Goal: Obtain resource: Download file/media

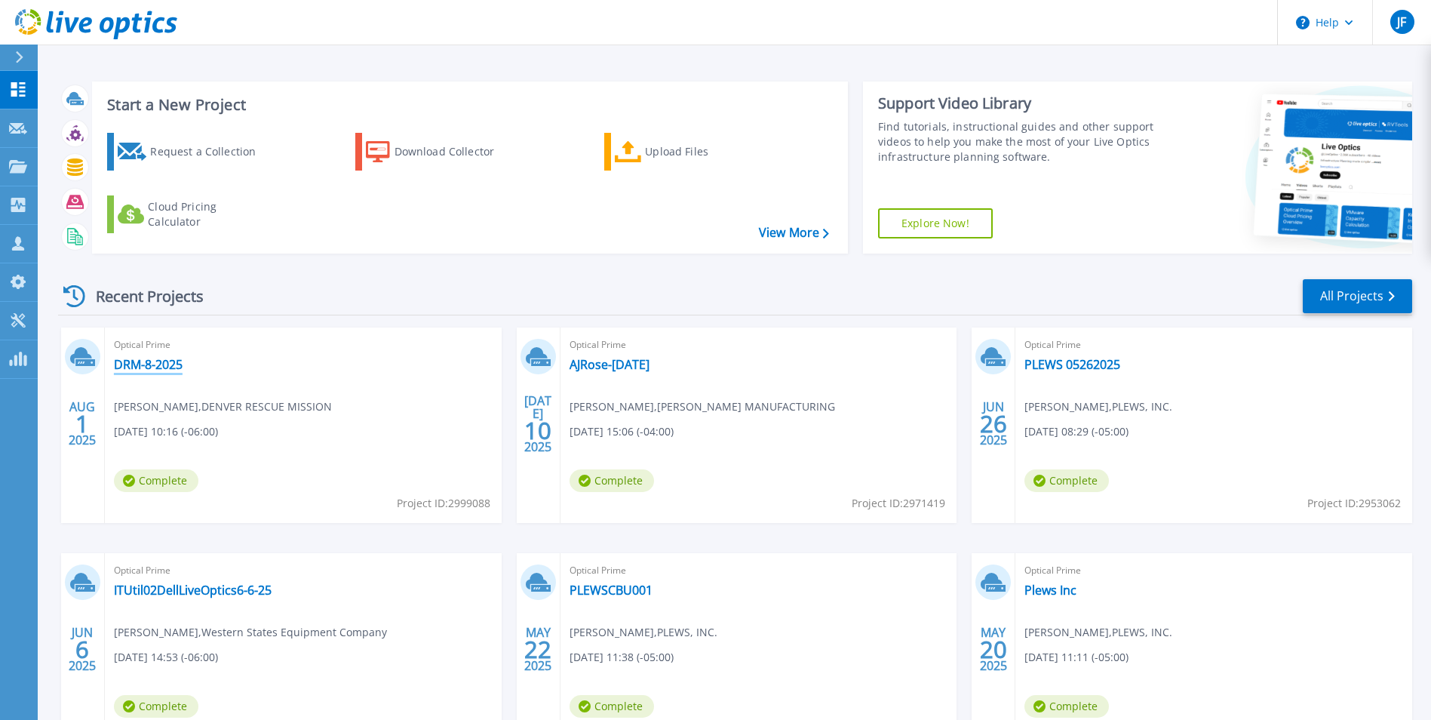
click at [149, 364] on link "DRM-8-2025" at bounding box center [148, 364] width 69 height 15
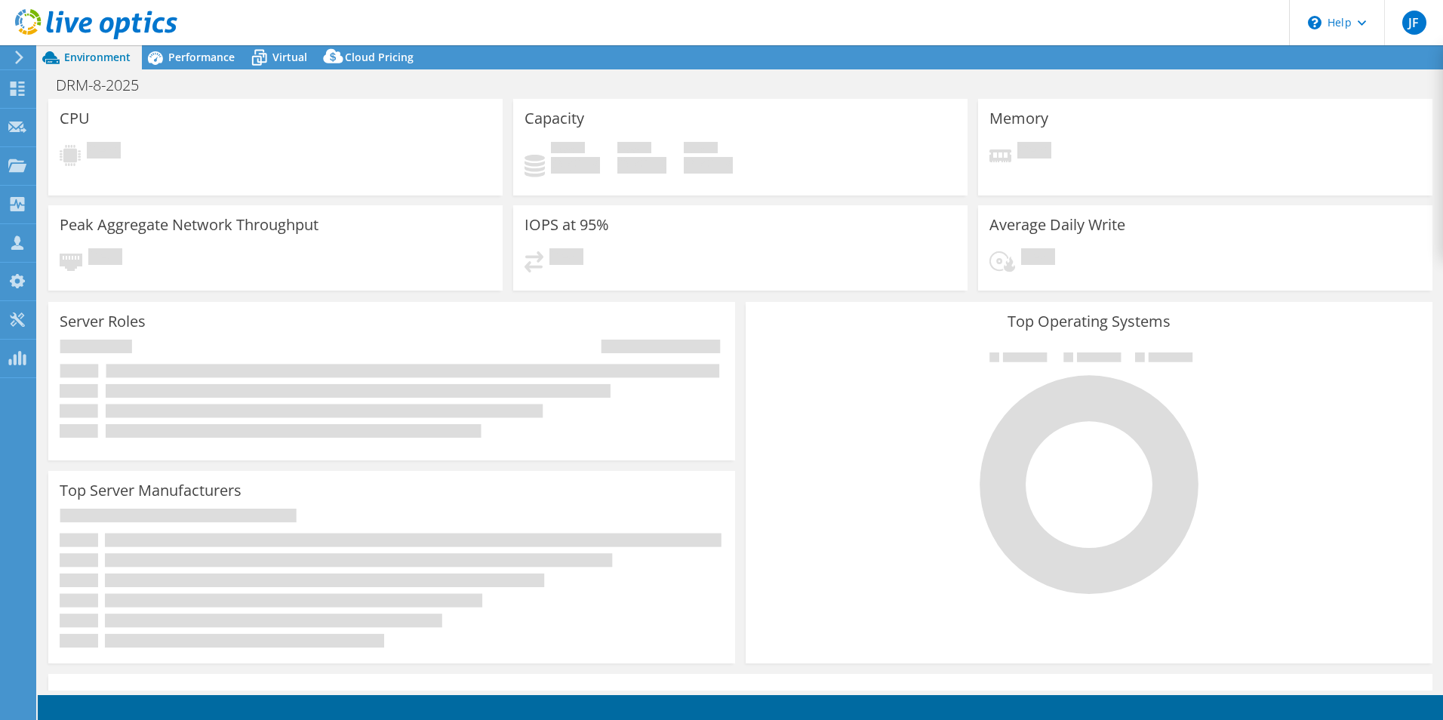
select select "USD"
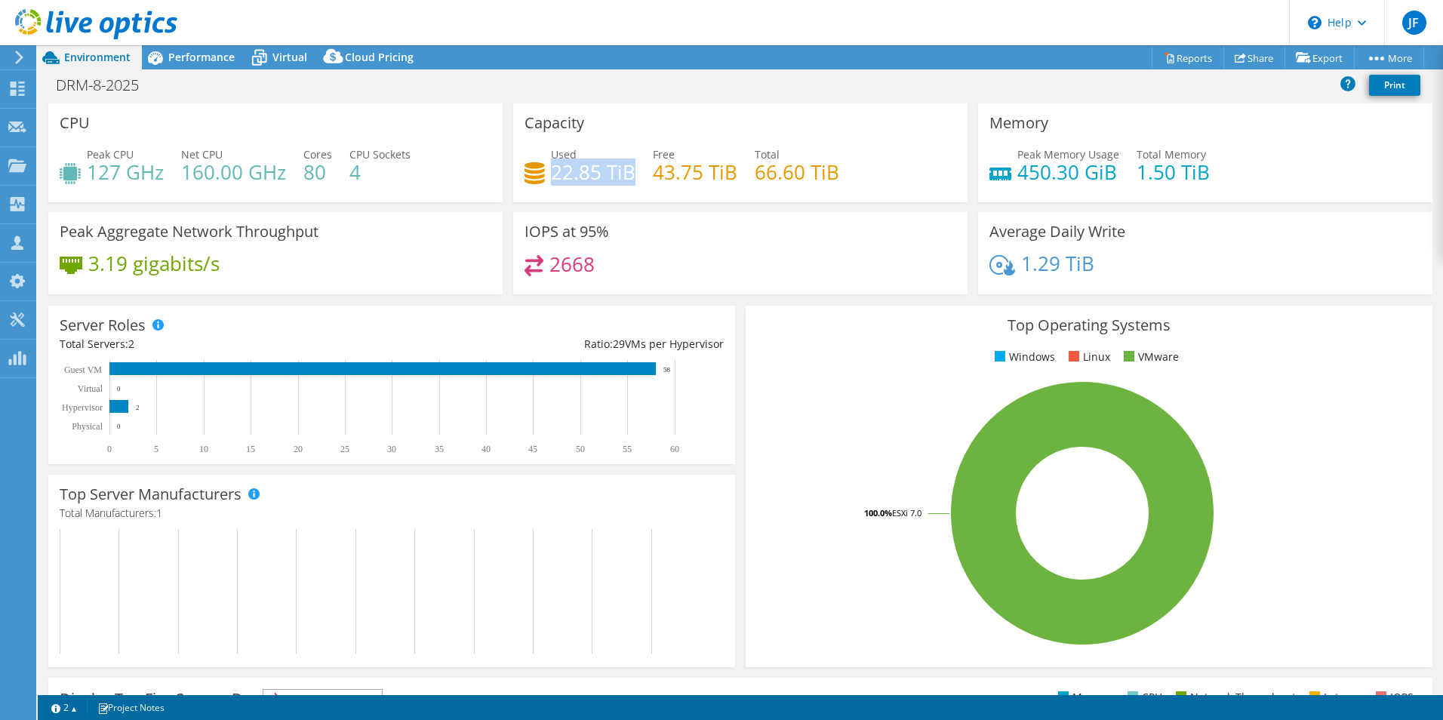
drag, startPoint x: 550, startPoint y: 171, endPoint x: 628, endPoint y: 178, distance: 78.1
click at [628, 178] on h4 "22.85 TiB" at bounding box center [593, 172] width 85 height 17
click at [911, 173] on div "Used 22.85 TiB Free 43.75 TiB Total 66.60 TiB" at bounding box center [740, 170] width 432 height 49
click at [406, 190] on div "Peak CPU 127 GHz Net CPU 160.00 GHz Cores 80 CPU Sockets 4" at bounding box center [276, 170] width 432 height 49
click at [198, 57] on span "Performance" at bounding box center [201, 57] width 66 height 14
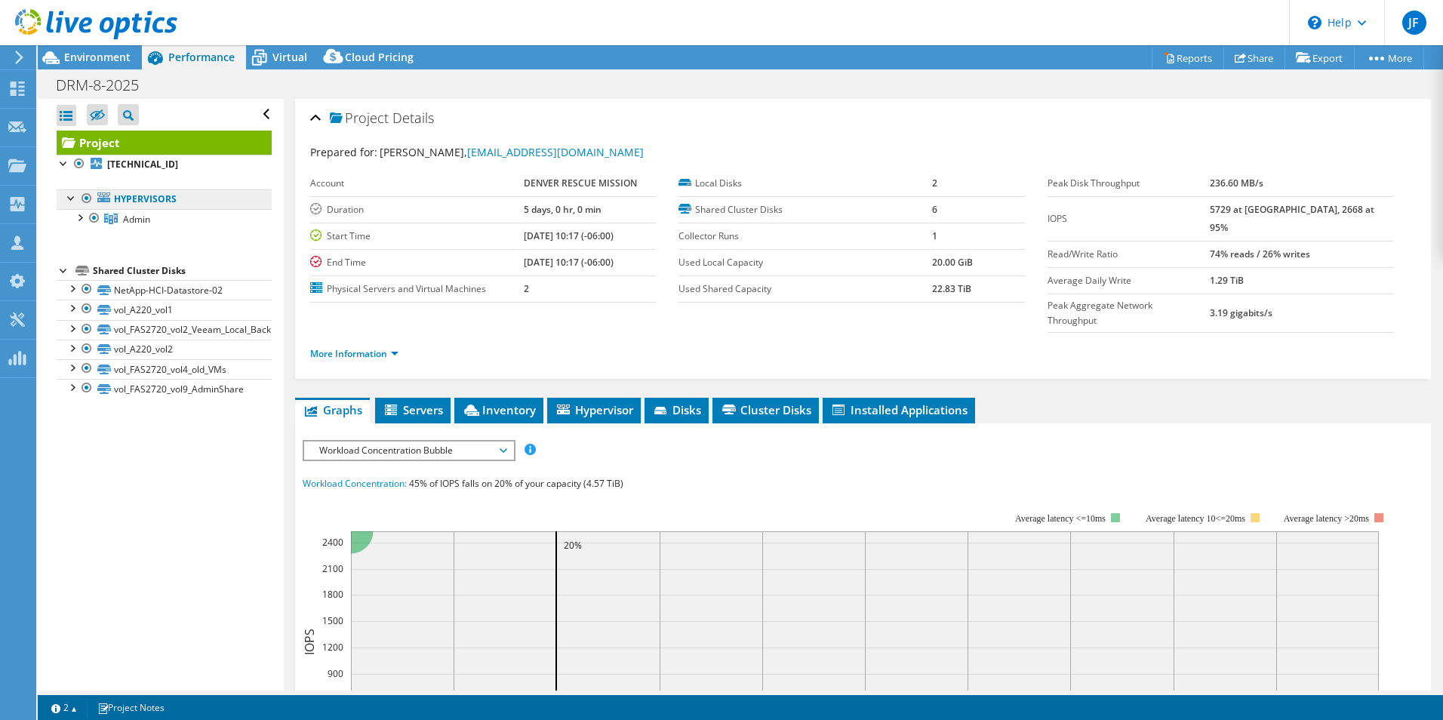
click at [134, 203] on link "Hypervisors" at bounding box center [164, 199] width 215 height 20
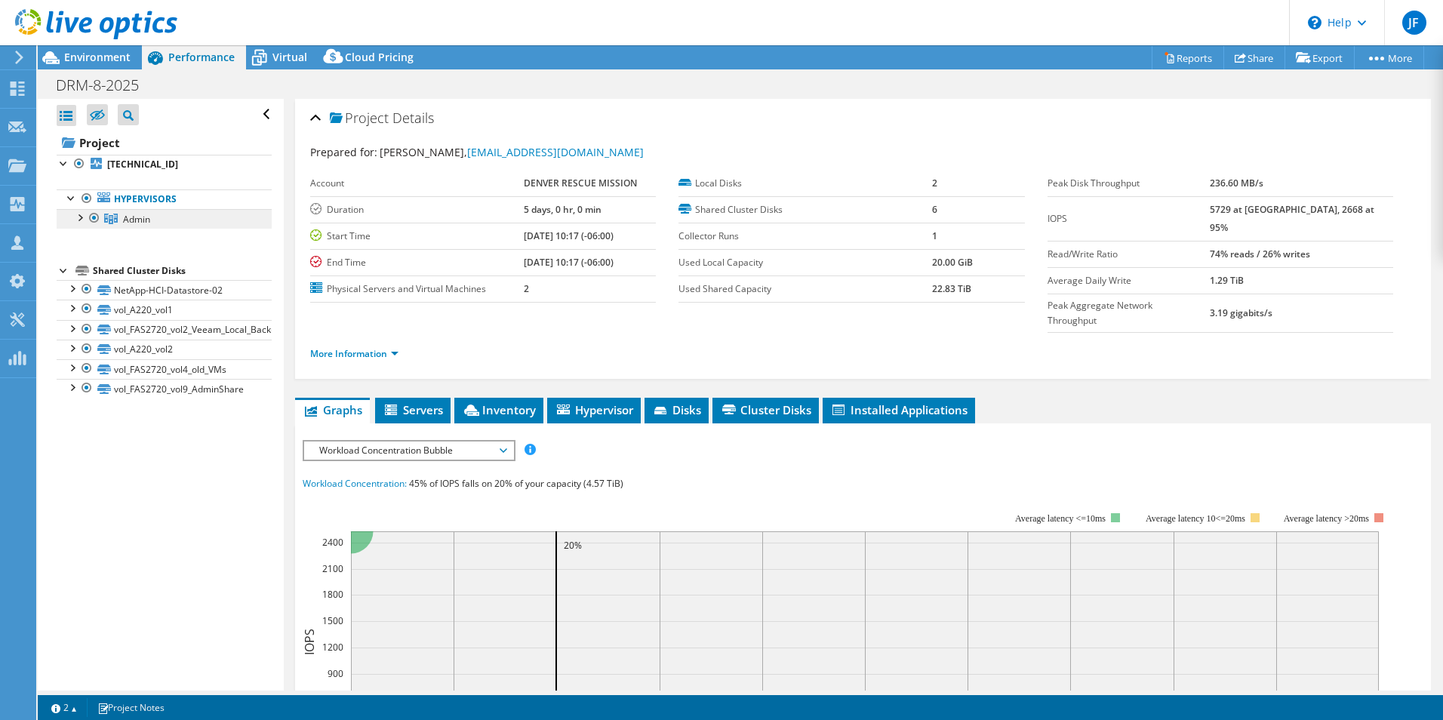
click at [143, 221] on span "Admin" at bounding box center [136, 219] width 27 height 13
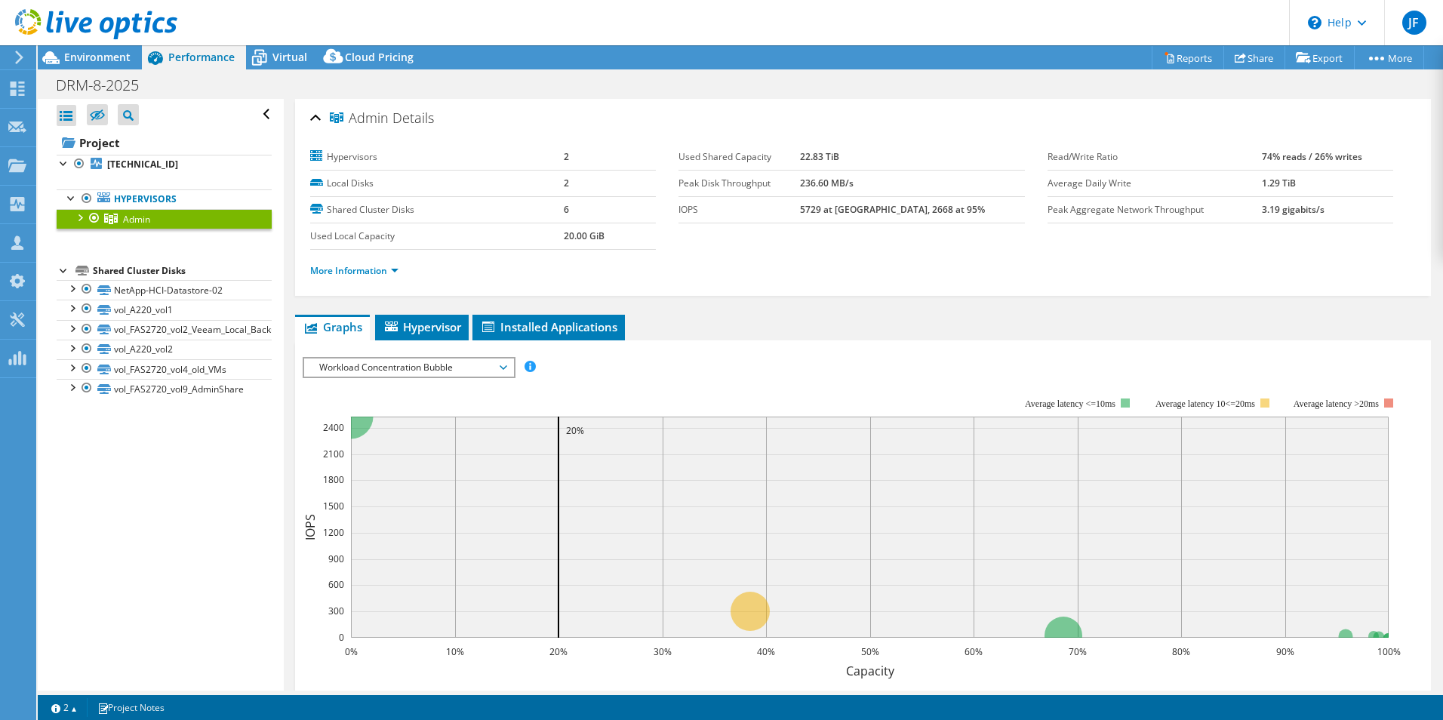
click at [80, 217] on div at bounding box center [79, 216] width 15 height 15
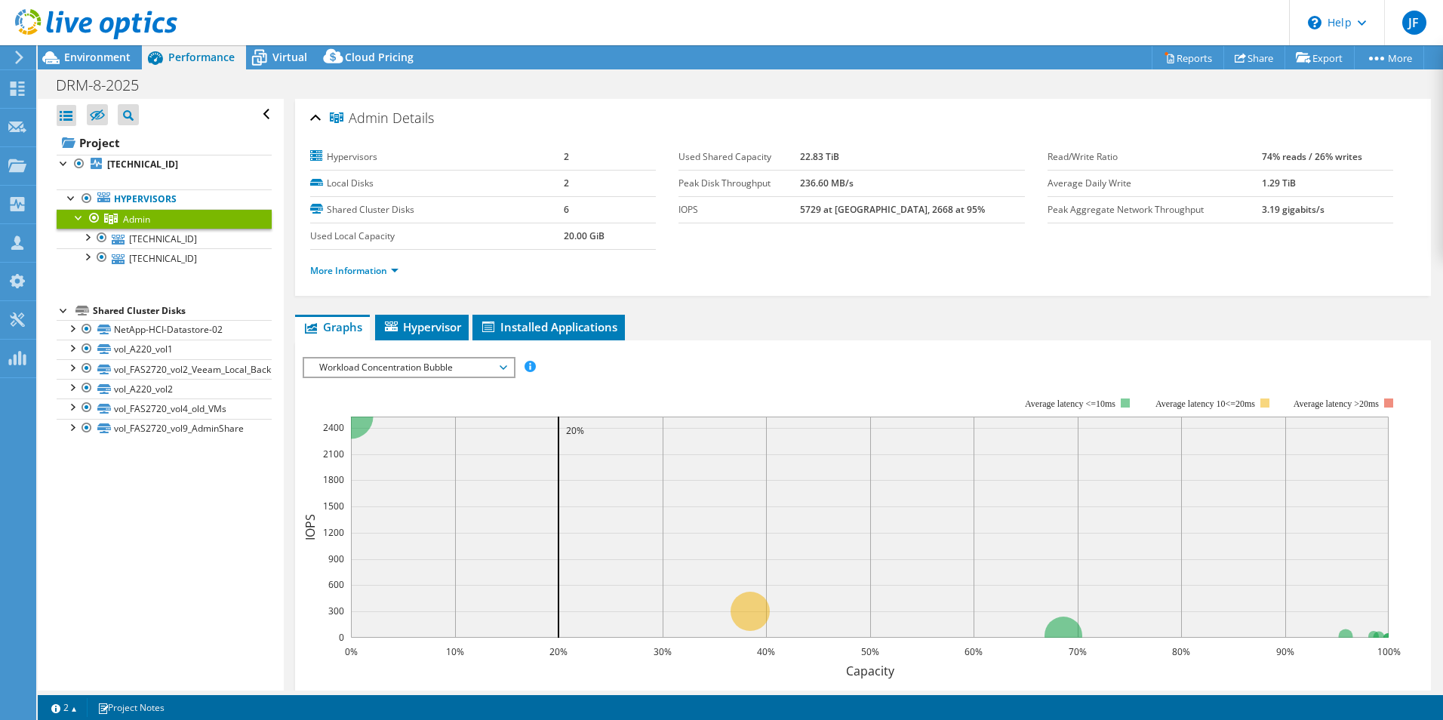
click at [506, 370] on span "Workload Concentration Bubble" at bounding box center [408, 367] width 209 height 18
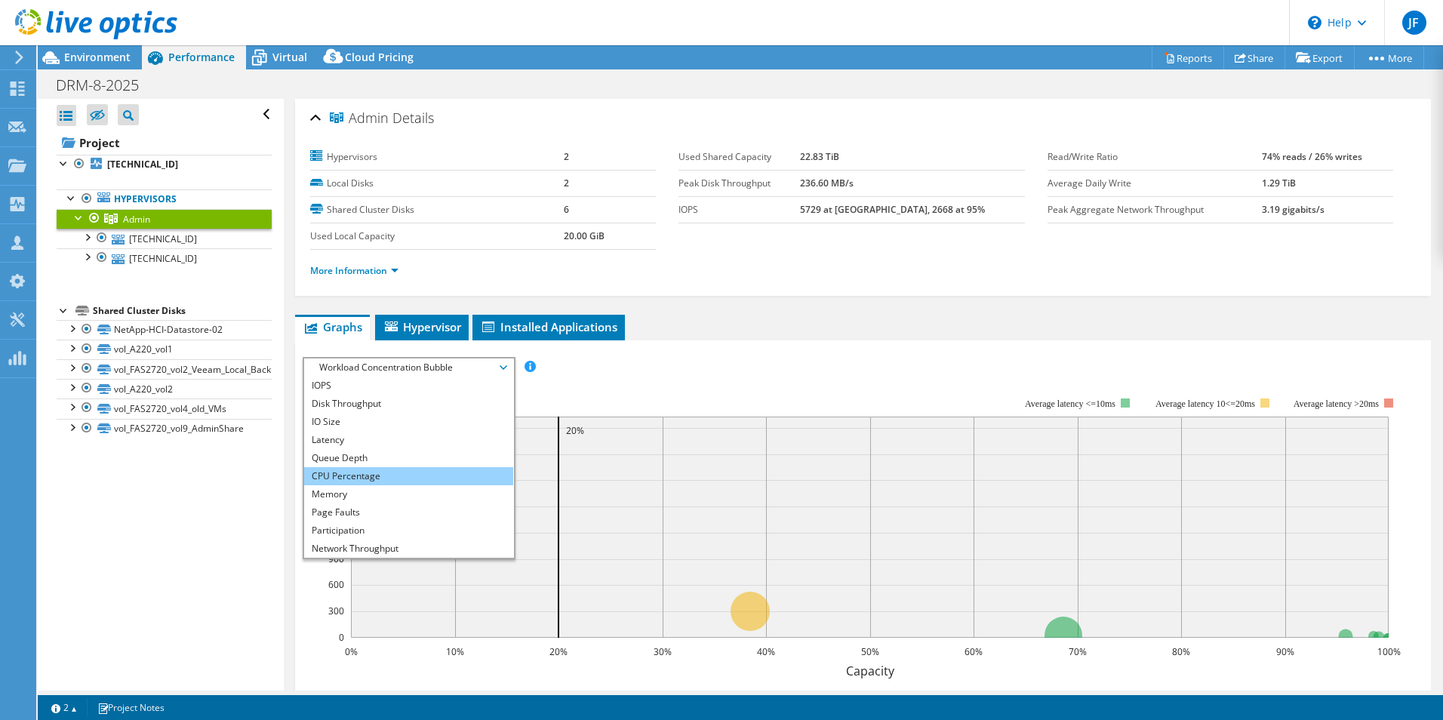
click at [382, 478] on li "CPU Percentage" at bounding box center [408, 476] width 209 height 18
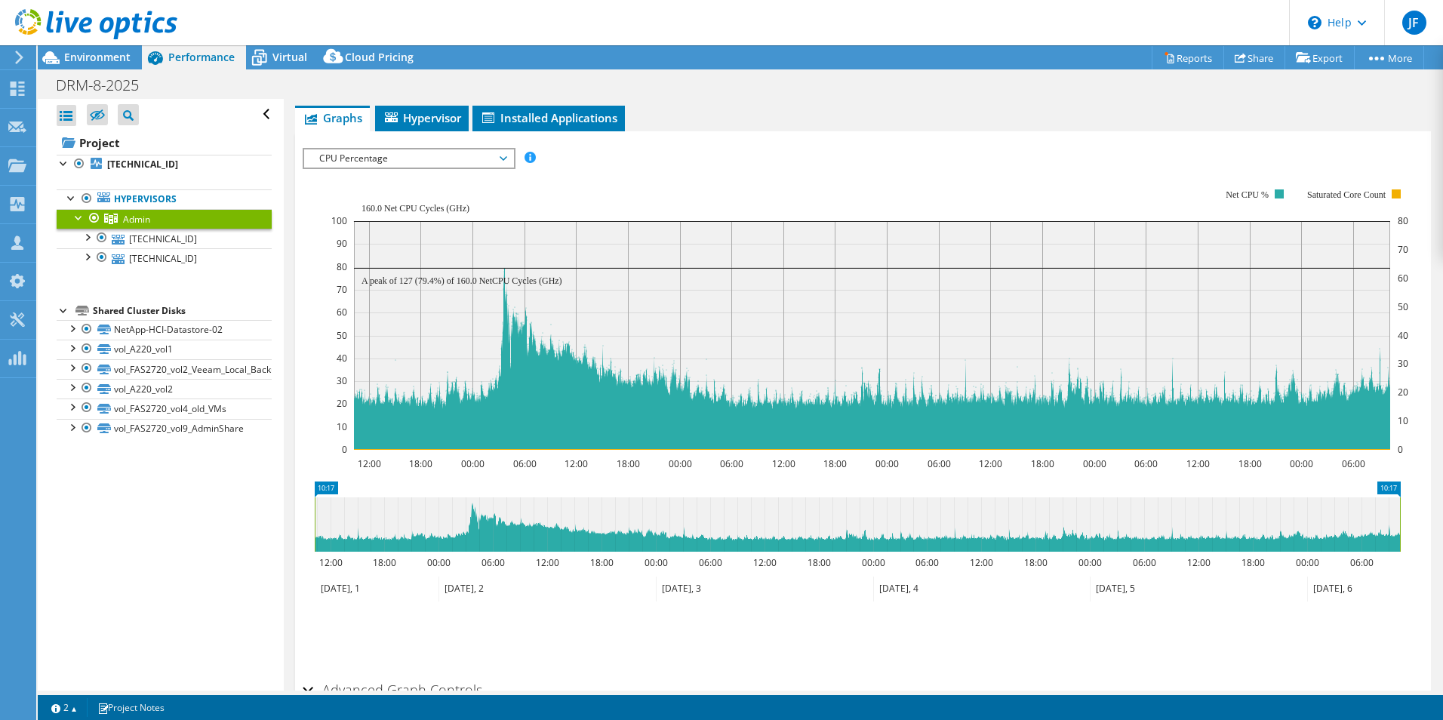
scroll to position [226, 0]
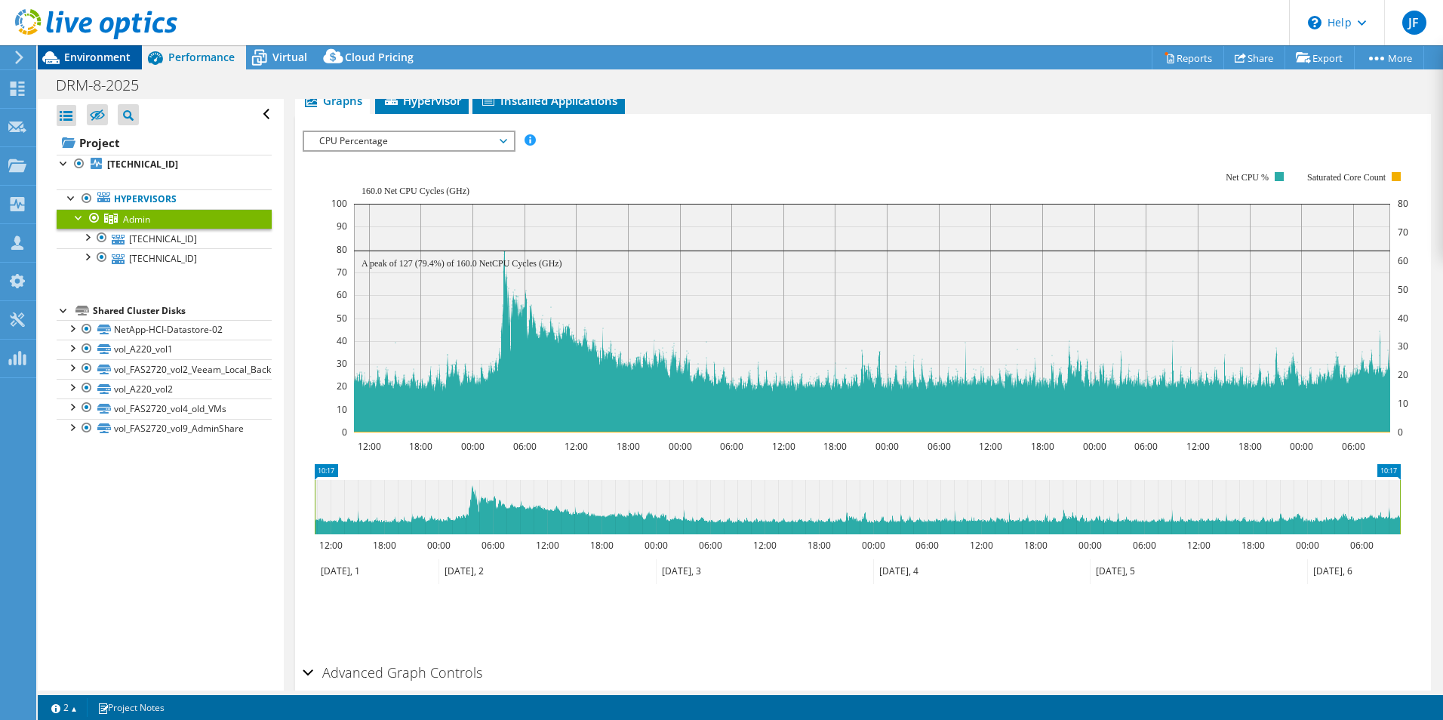
click at [100, 51] on span "Environment" at bounding box center [97, 57] width 66 height 14
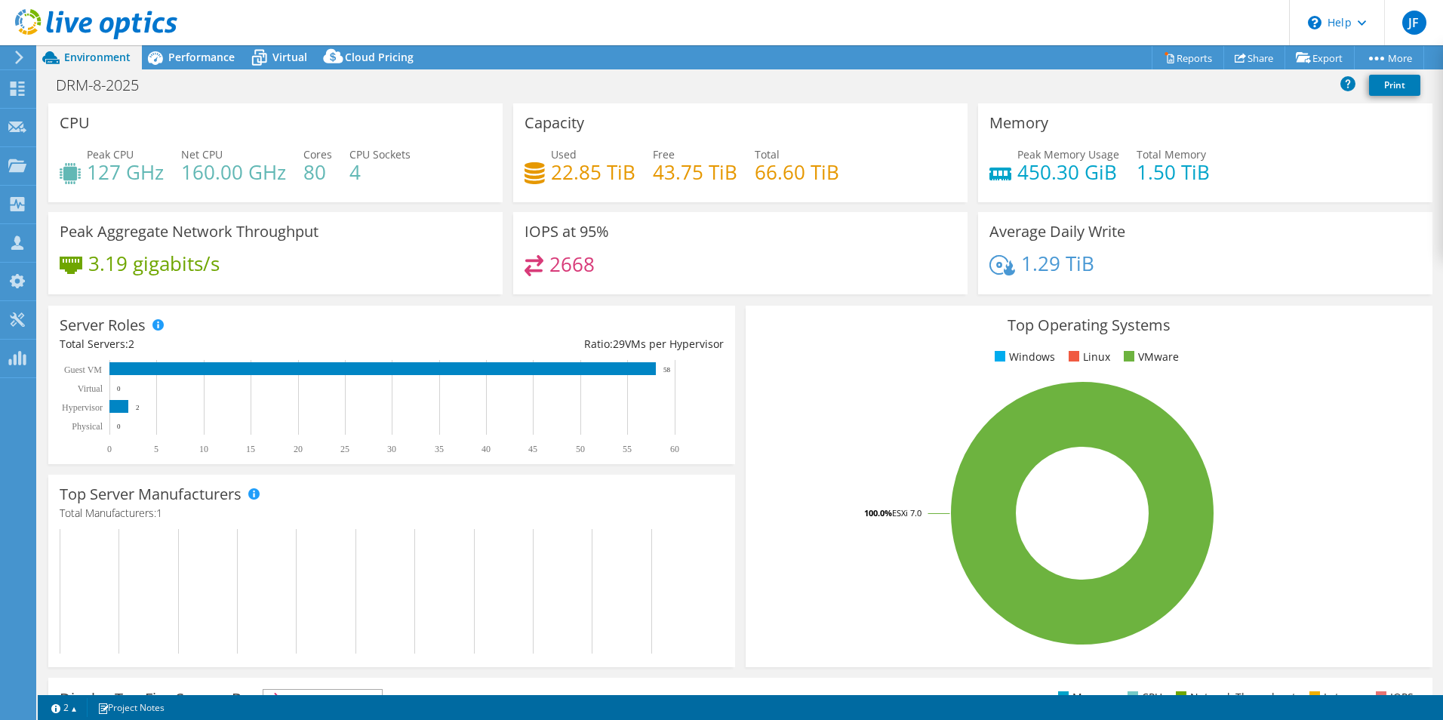
click at [427, 210] on div "CPU Peak CPU 127 GHz Net CPU 160.00 GHz Cores 80 CPU Sockets 4" at bounding box center [275, 157] width 465 height 109
click at [284, 63] on span "Virtual" at bounding box center [289, 57] width 35 height 14
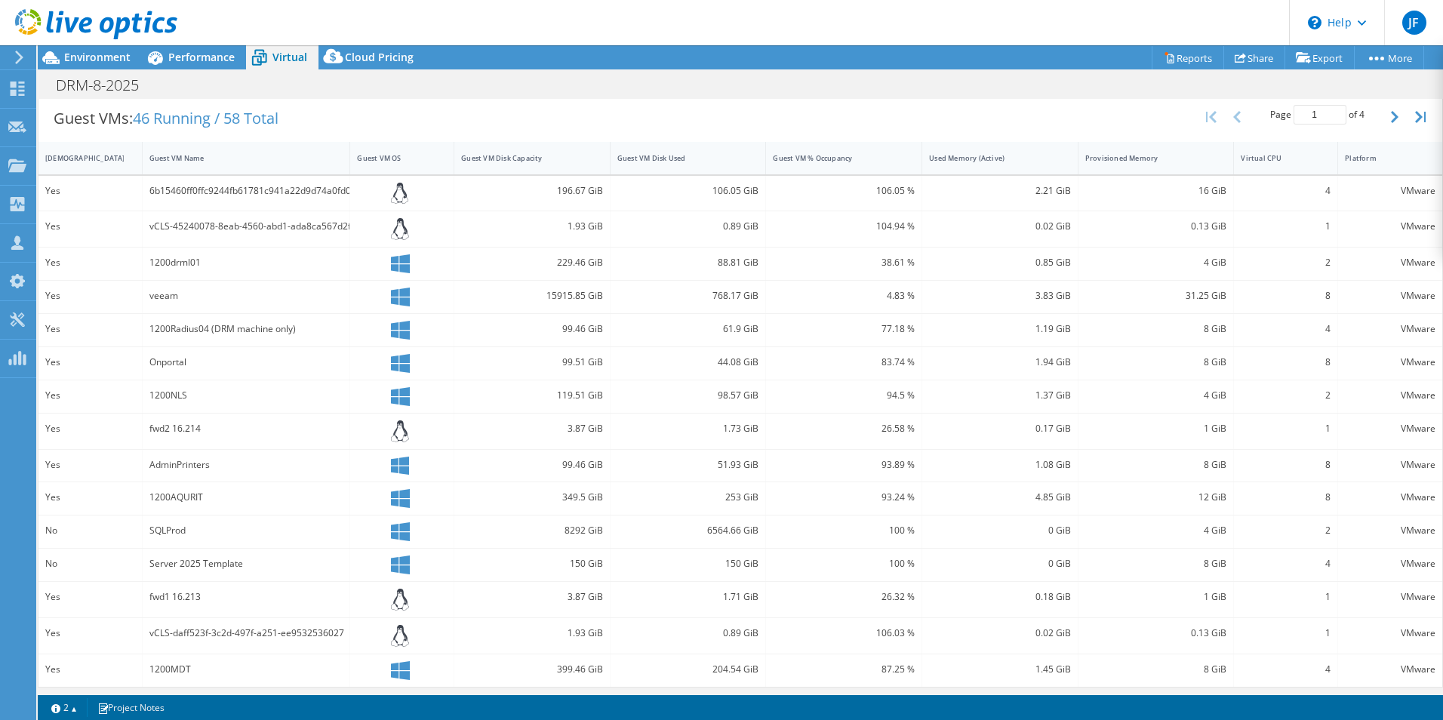
scroll to position [306, 0]
click at [1053, 681] on div "1.45 GiB" at bounding box center [1000, 666] width 156 height 32
drag, startPoint x: 1053, startPoint y: 691, endPoint x: 1245, endPoint y: 697, distance: 191.7
click at [1117, 690] on div "Project Actions Project Actions Reports Share Export vSAN ReadyNode Sizer" at bounding box center [740, 382] width 1405 height 675
click at [1396, 691] on div "Project Actions Project Actions Reports Share Export vSAN ReadyNode Sizer" at bounding box center [740, 382] width 1405 height 675
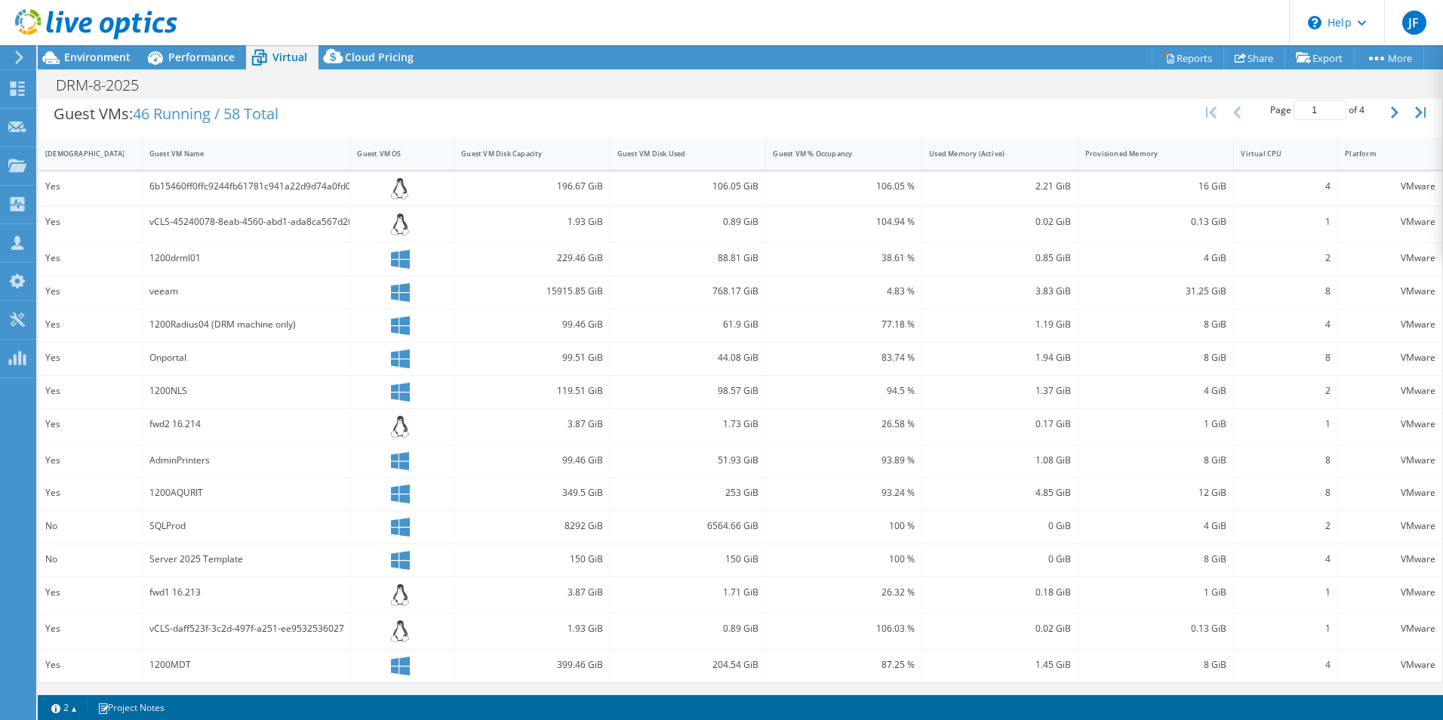
click at [1396, 691] on div "Project Actions Project Actions Reports Share Export vSAN ReadyNode Sizer" at bounding box center [740, 382] width 1405 height 675
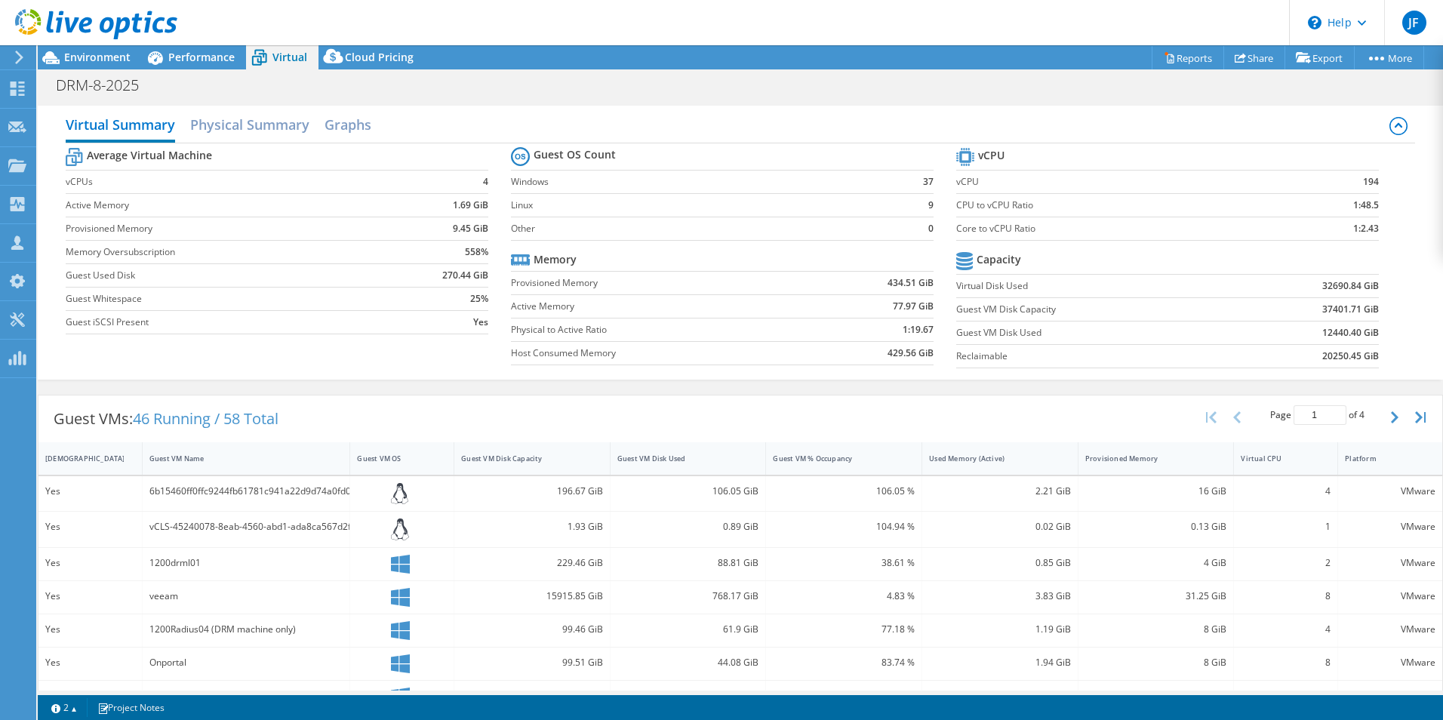
scroll to position [0, 0]
click at [261, 132] on h2 "Physical Summary" at bounding box center [249, 126] width 119 height 33
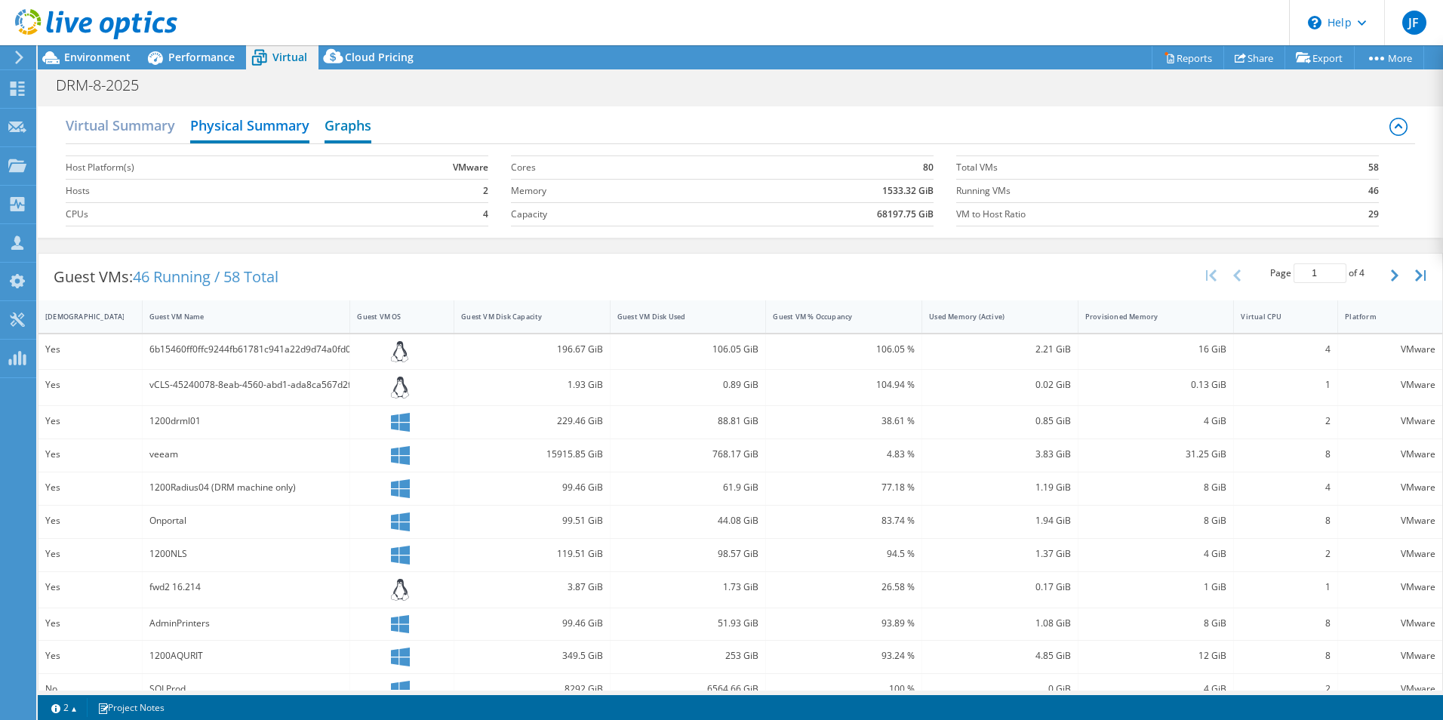
click at [354, 125] on h2 "Graphs" at bounding box center [347, 126] width 47 height 33
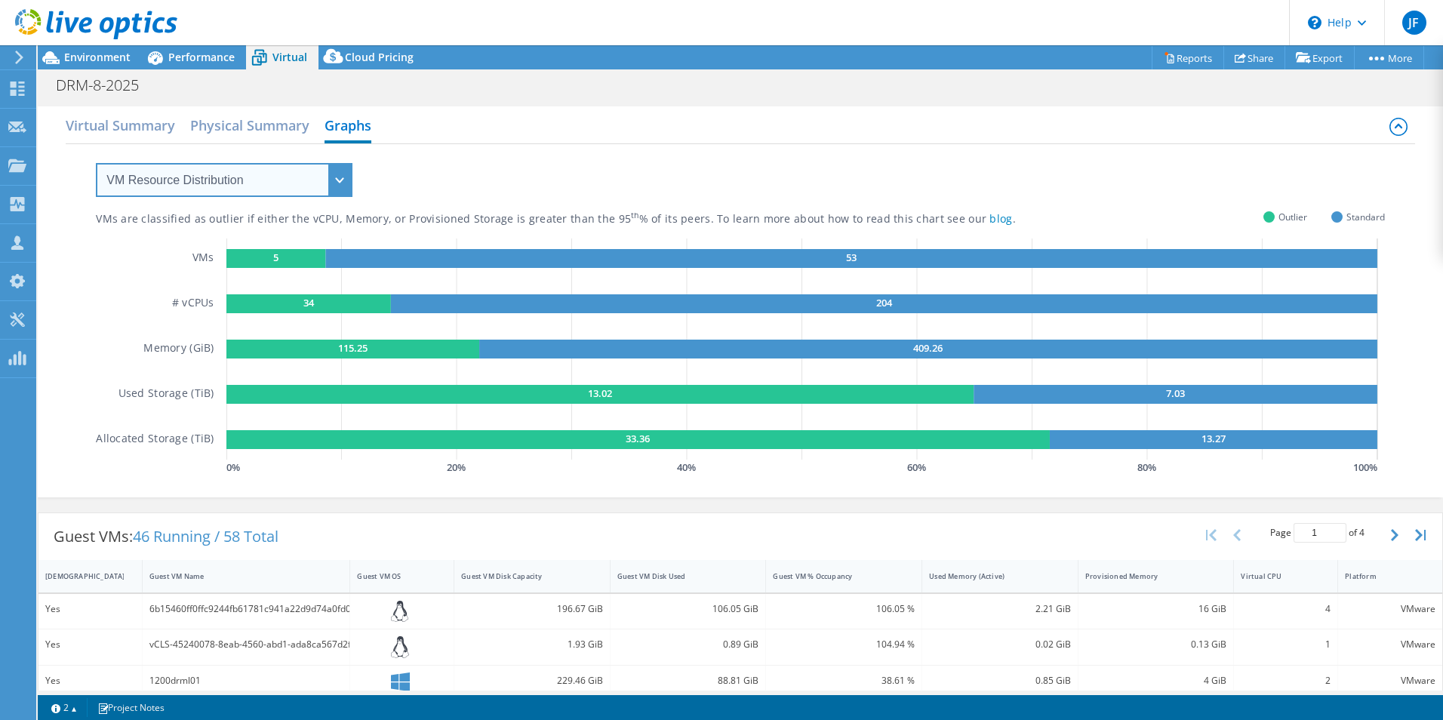
click at [348, 185] on select "VM Resource Distribution Provisioning Contrast Over Provisioning" at bounding box center [224, 180] width 257 height 34
click at [96, 163] on select "VM Resource Distribution Provisioning Contrast Over Provisioning" at bounding box center [224, 180] width 257 height 34
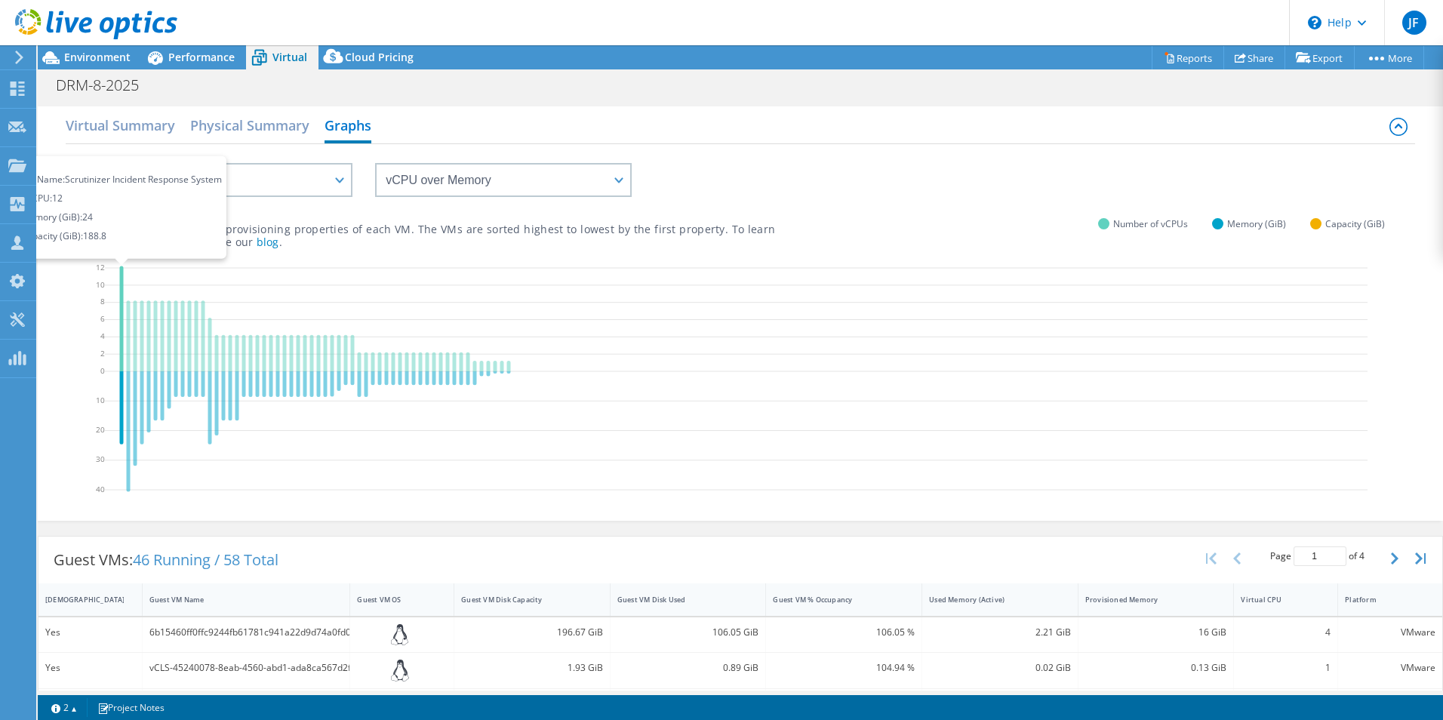
click at [120, 280] on icon at bounding box center [122, 319] width 4 height 106
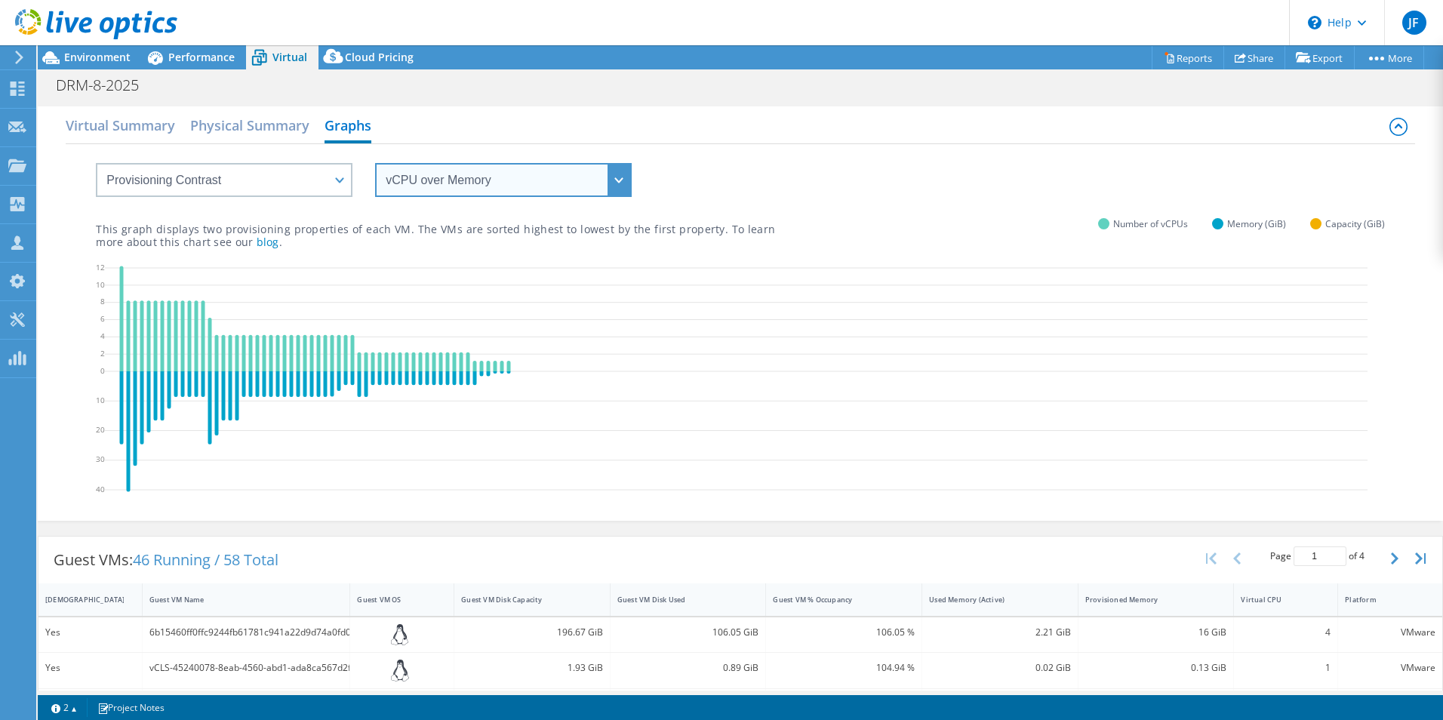
click at [622, 181] on select "vCPU over Memory vCPU over Capacity Memory over vCPU Memory over Capacity Capac…" at bounding box center [503, 180] width 257 height 34
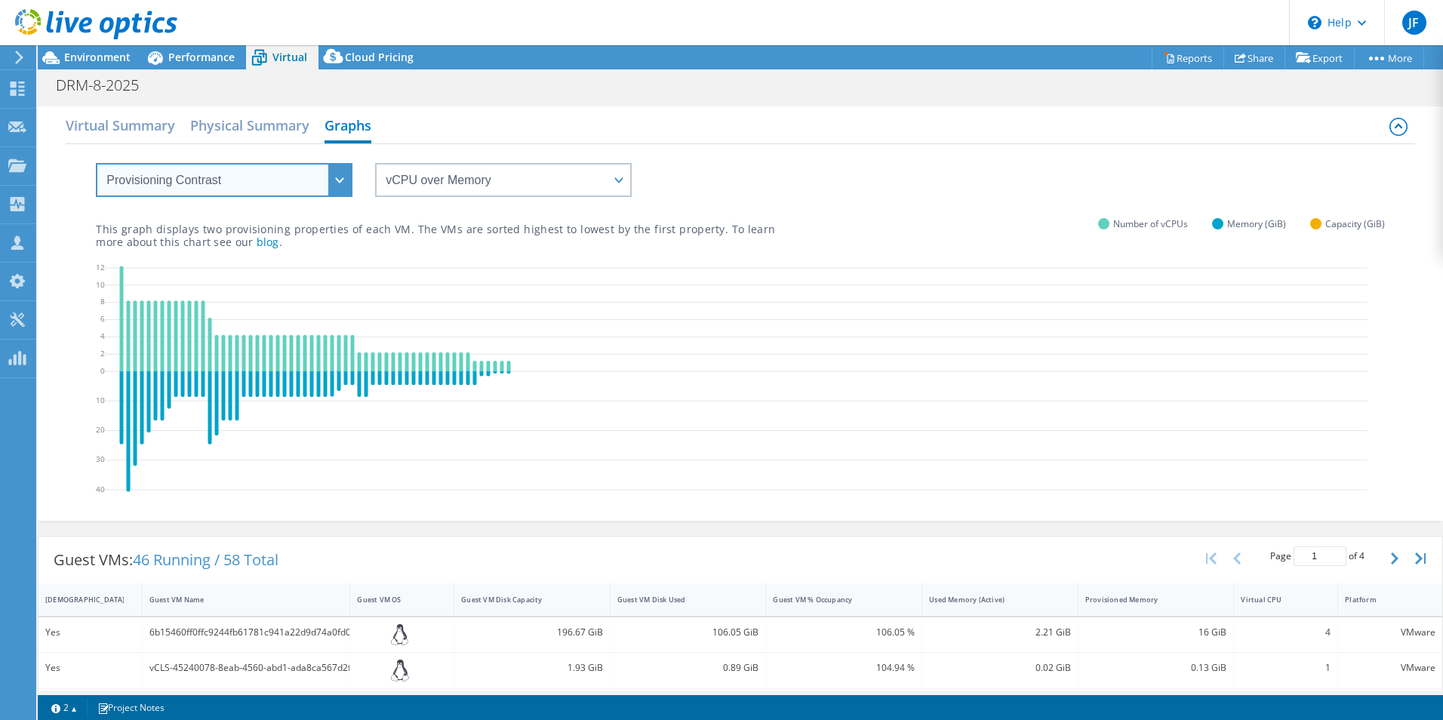
click at [339, 186] on select "VM Resource Distribution Provisioning Contrast Over Provisioning" at bounding box center [224, 180] width 257 height 34
click at [96, 163] on select "VM Resource Distribution Provisioning Contrast Over Provisioning" at bounding box center [224, 180] width 257 height 34
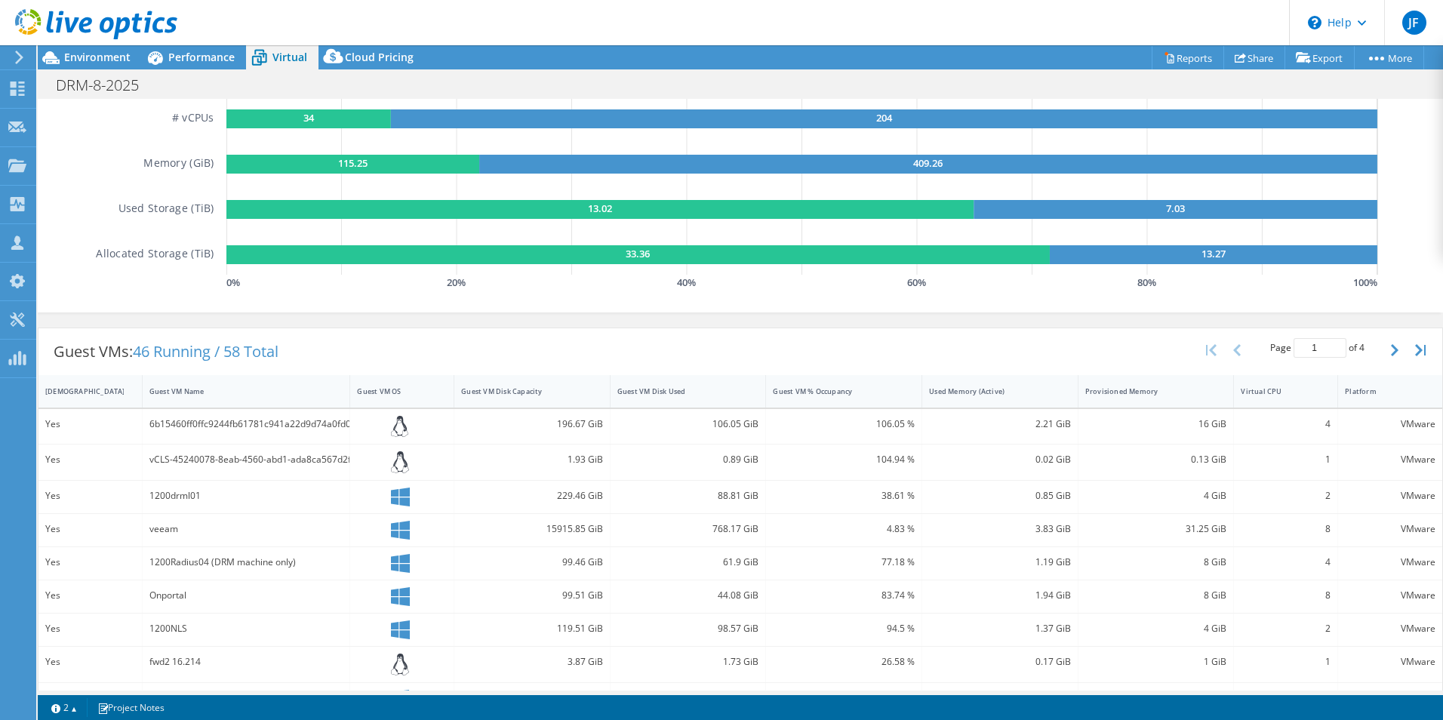
scroll to position [226, 0]
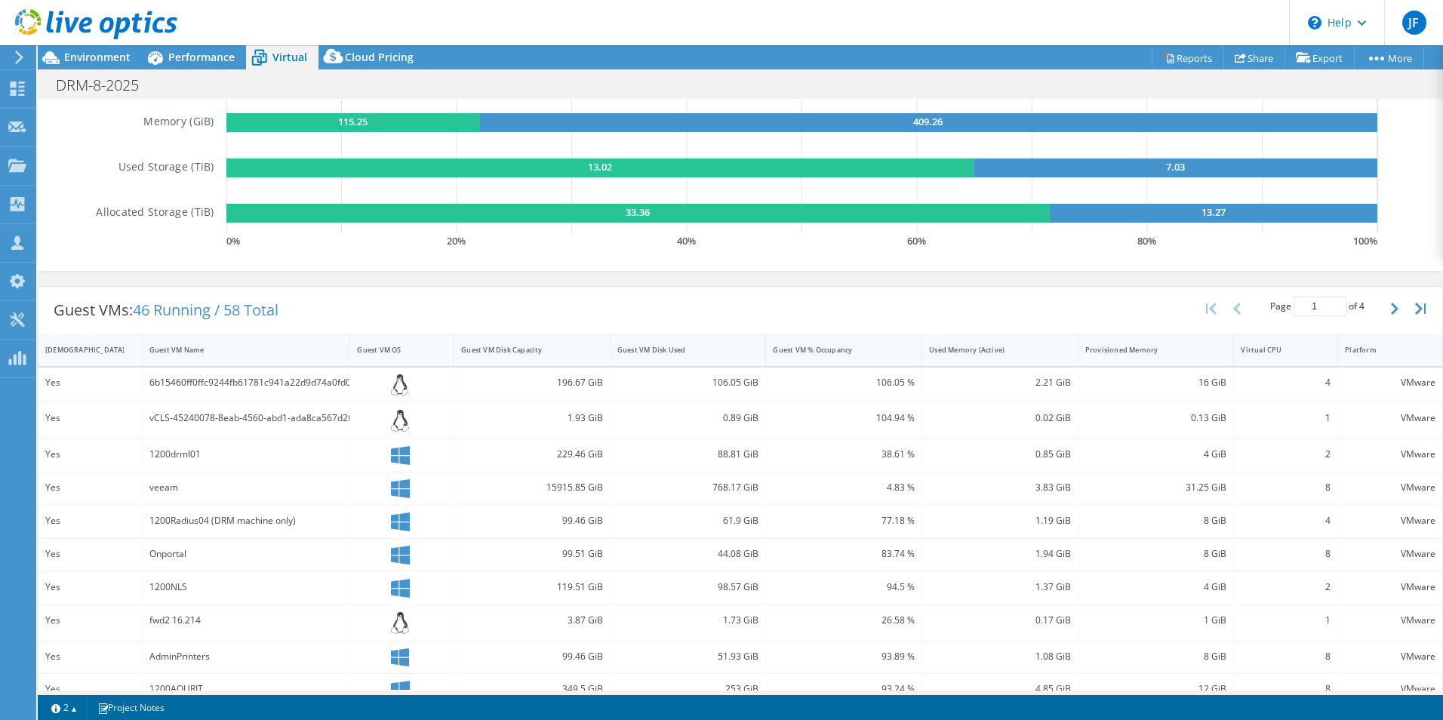
click at [1259, 349] on div "Virtual CPU" at bounding box center [1276, 350] width 72 height 10
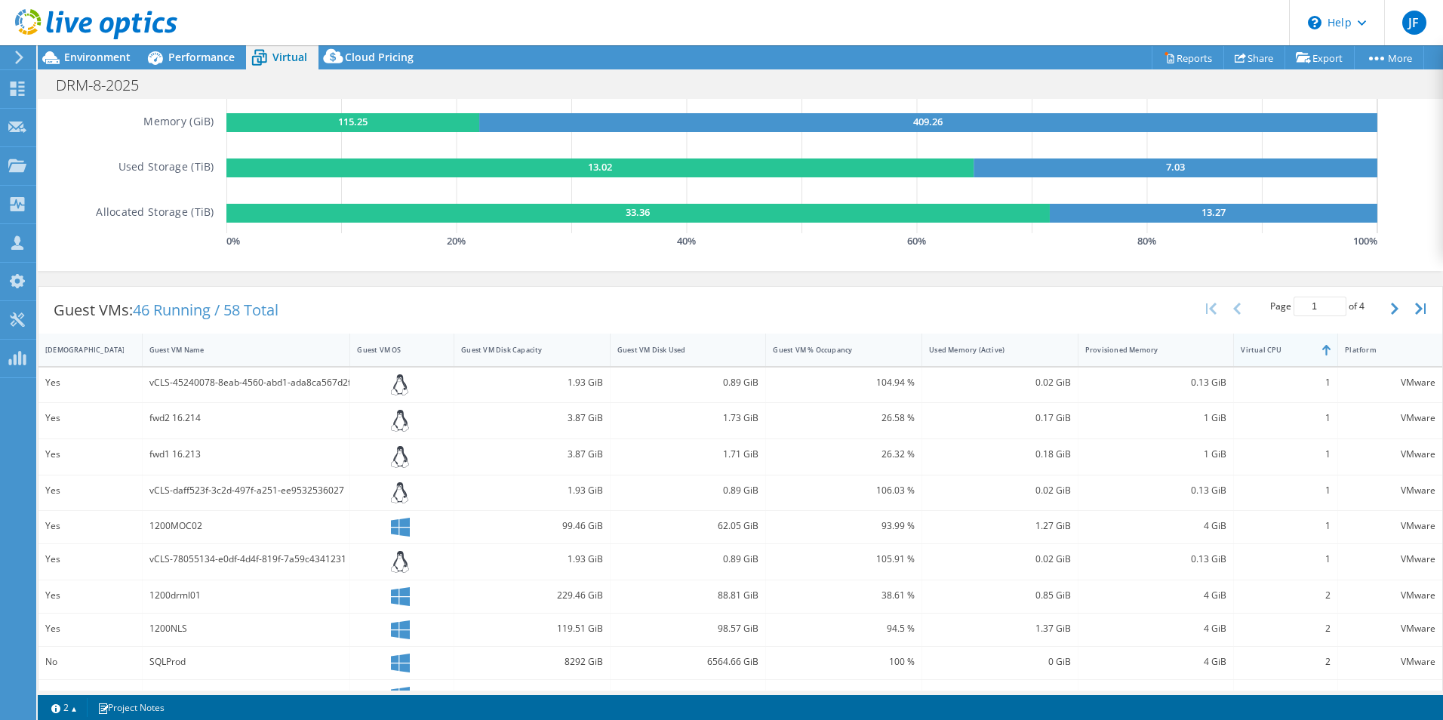
click at [1259, 349] on div "Virtual CPU" at bounding box center [1276, 350] width 72 height 10
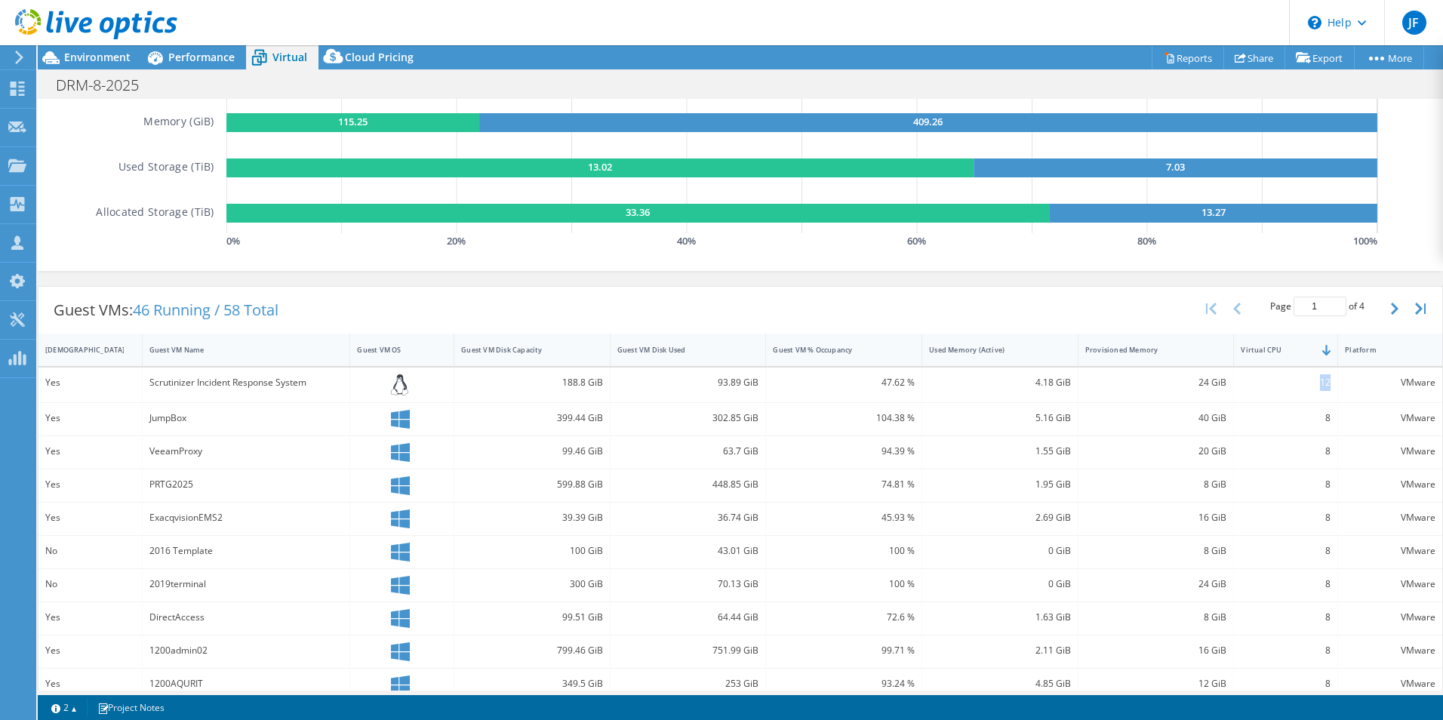
drag, startPoint x: 1322, startPoint y: 383, endPoint x: 1306, endPoint y: 382, distance: 15.9
click at [1306, 382] on div "12" at bounding box center [1286, 384] width 104 height 35
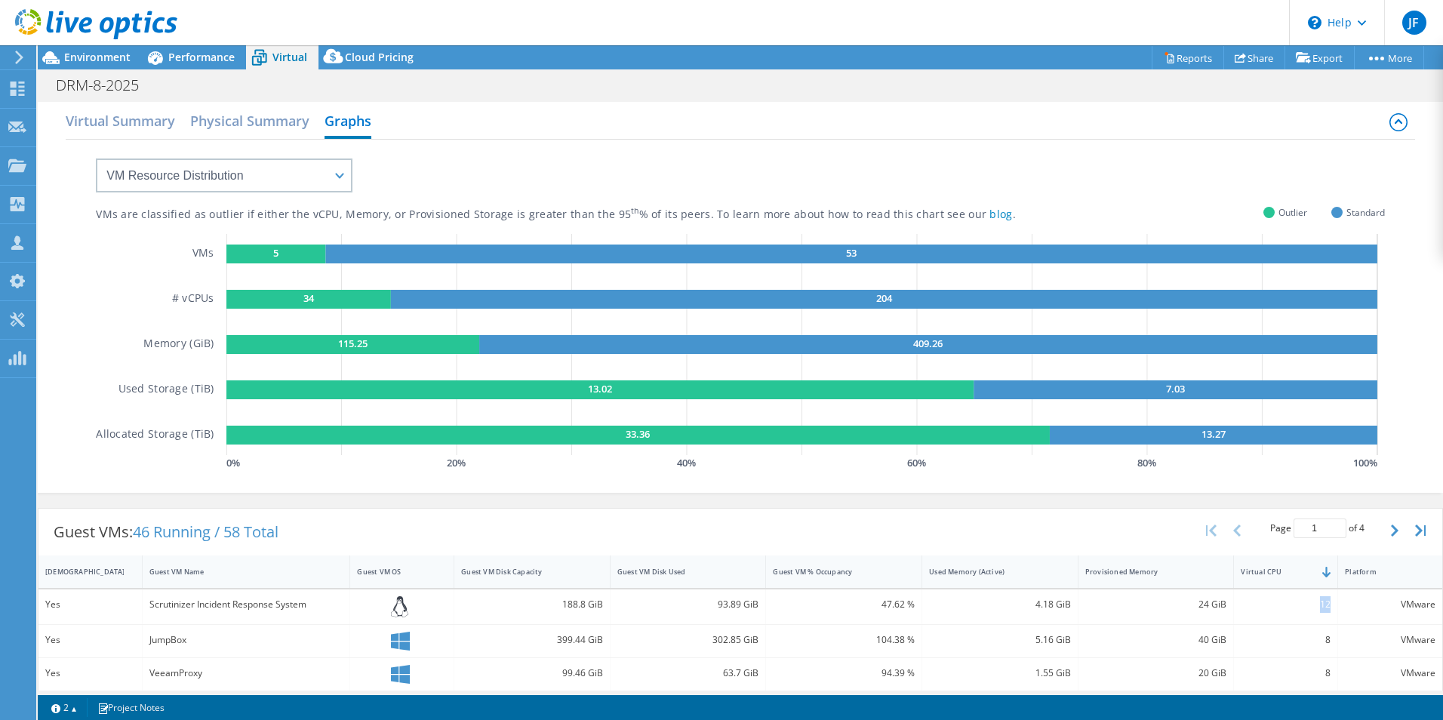
scroll to position [0, 0]
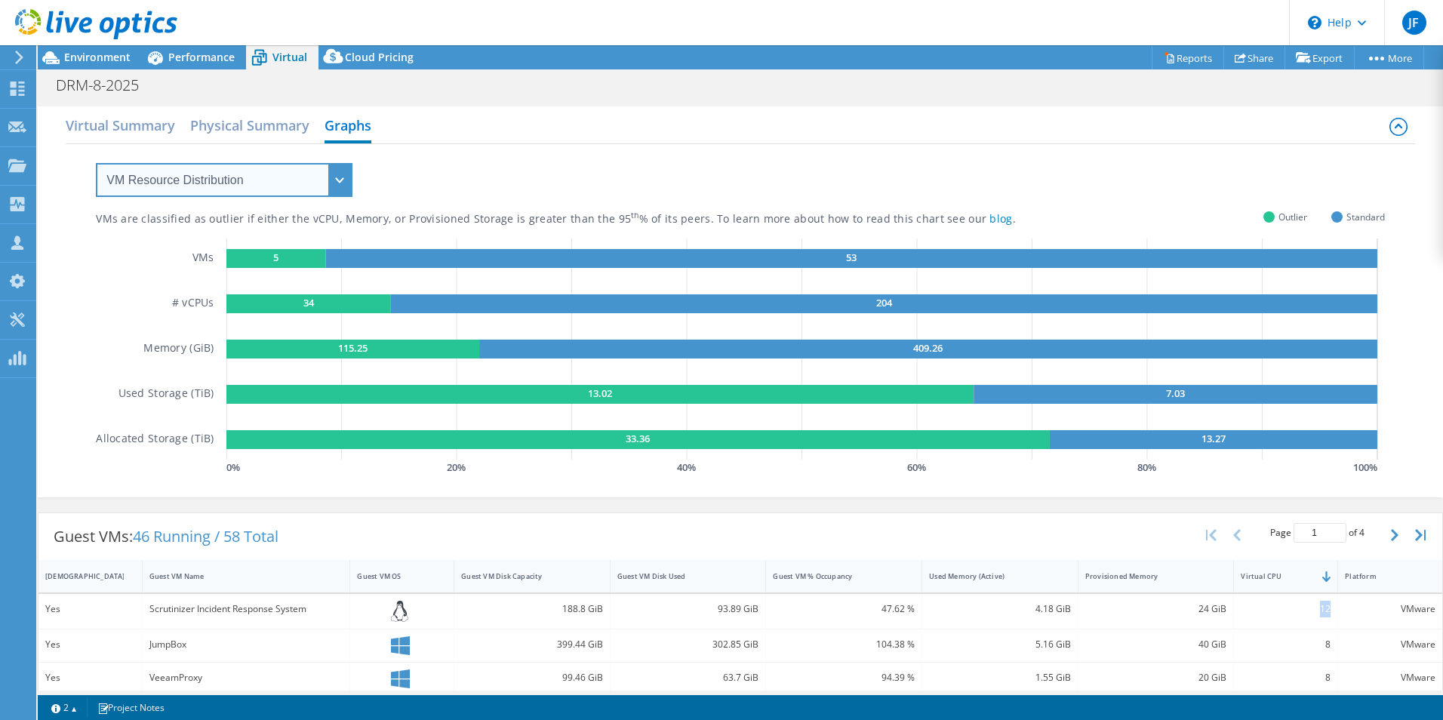
click at [340, 189] on select "VM Resource Distribution Provisioning Contrast Over Provisioning" at bounding box center [224, 180] width 257 height 34
click at [1160, 436] on rect at bounding box center [1213, 439] width 327 height 19
click at [340, 182] on select "VM Resource Distribution Provisioning Contrast Over Provisioning" at bounding box center [224, 180] width 257 height 34
click at [96, 163] on select "VM Resource Distribution Provisioning Contrast Over Provisioning" at bounding box center [224, 180] width 257 height 34
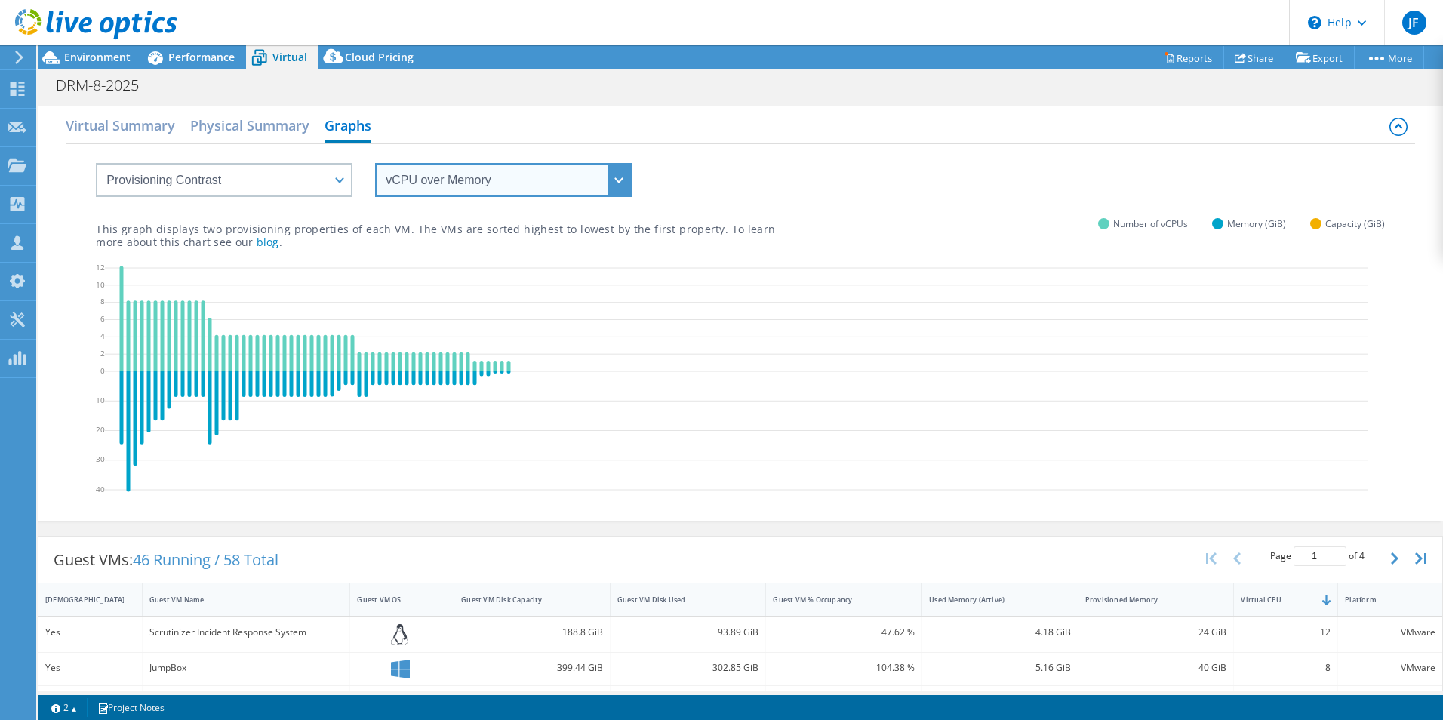
click at [622, 186] on select "vCPU over Memory vCPU over Capacity Memory over vCPU Memory over Capacity Capac…" at bounding box center [503, 180] width 257 height 34
click at [207, 54] on span "Performance" at bounding box center [201, 57] width 66 height 14
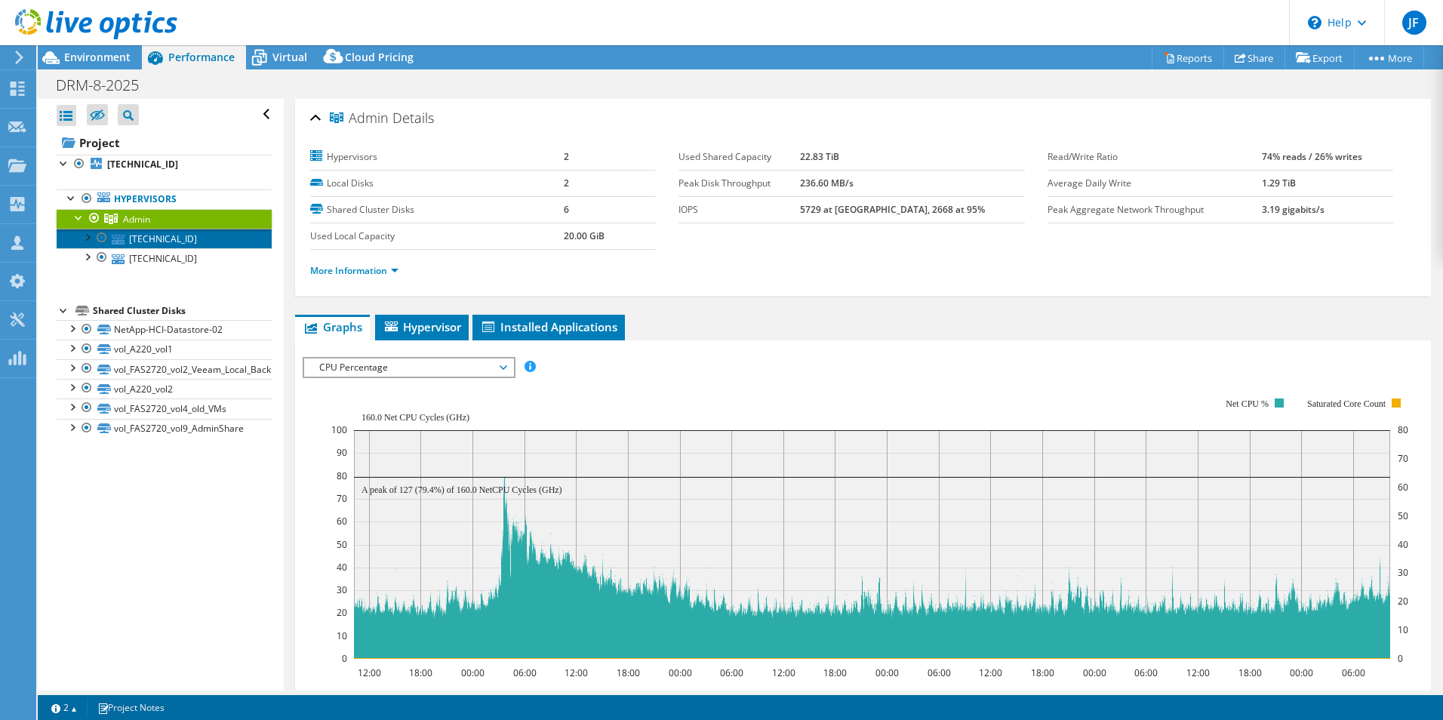
click at [161, 237] on link "10.10.16.159" at bounding box center [164, 239] width 215 height 20
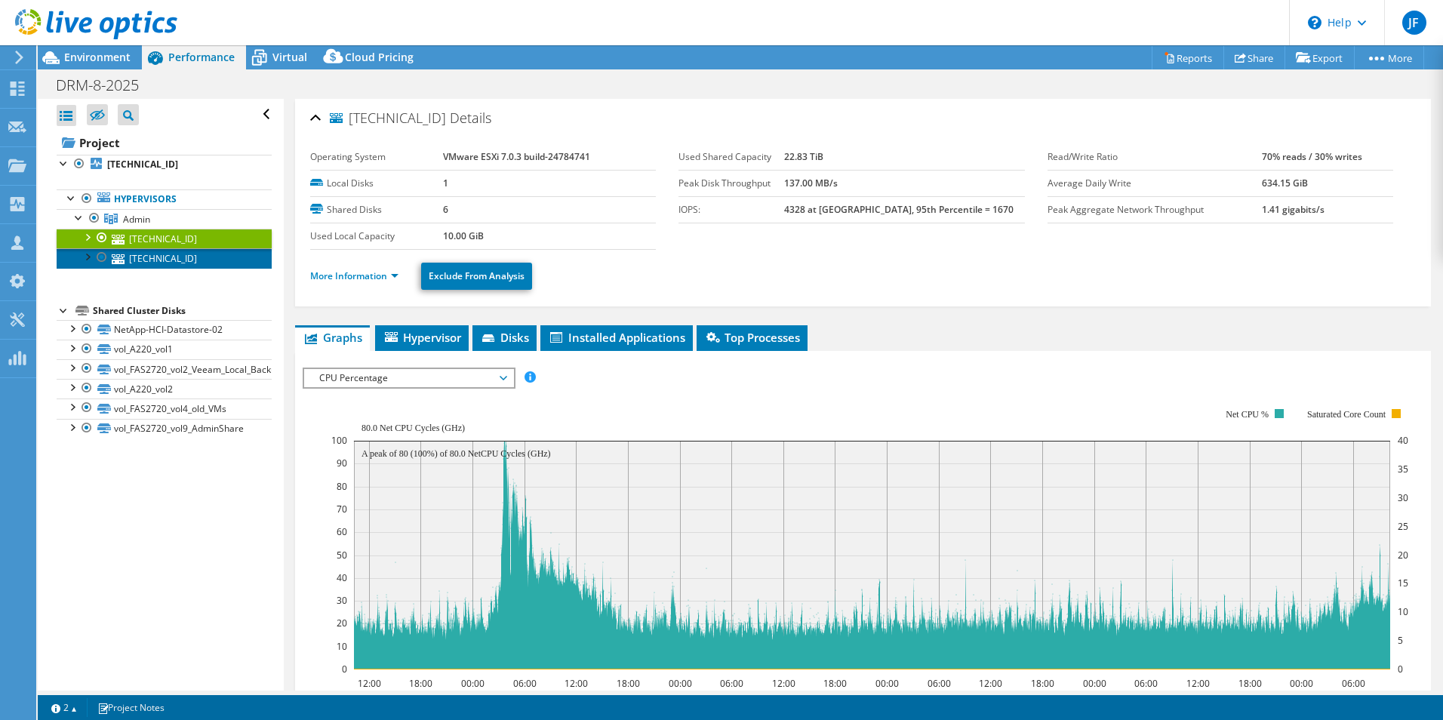
click at [161, 263] on link "10.10.16.160" at bounding box center [164, 258] width 215 height 20
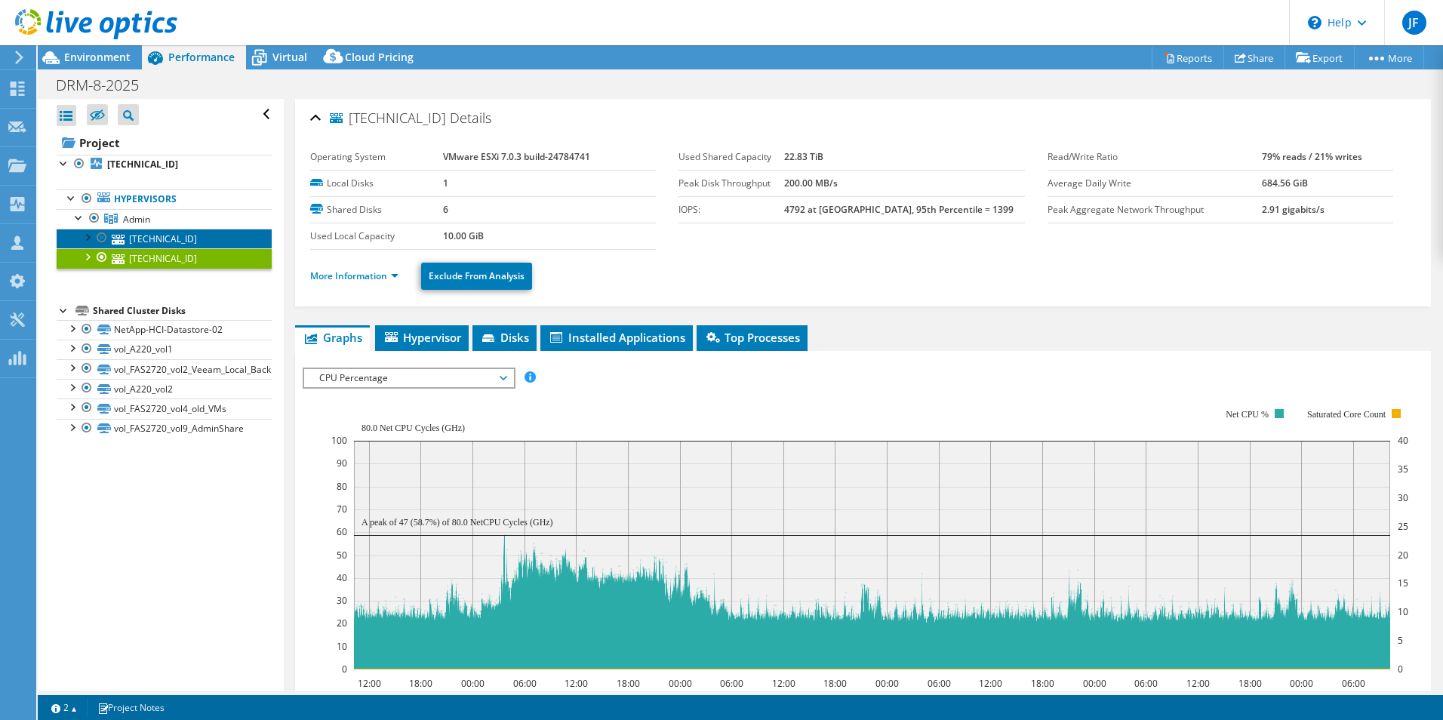
click at [171, 241] on link "10.10.16.159" at bounding box center [164, 239] width 215 height 20
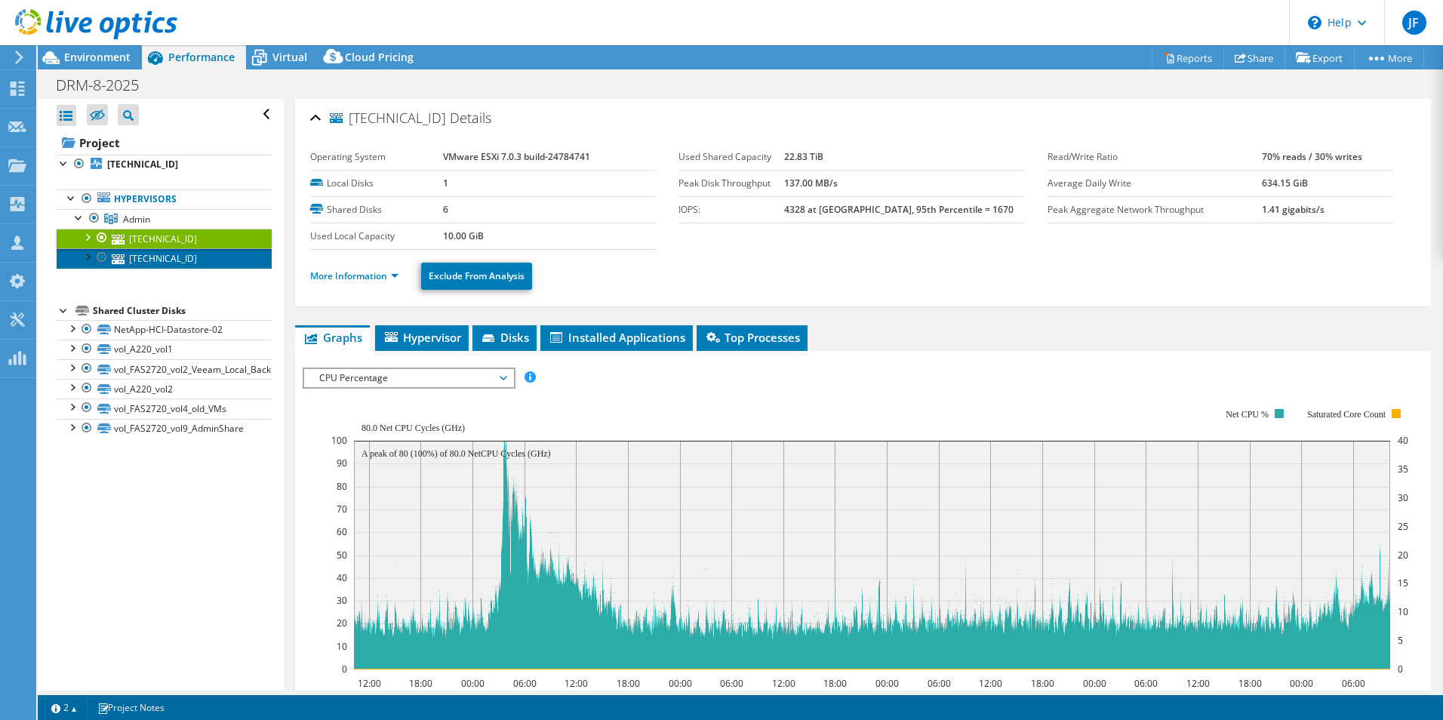
click at [163, 256] on link "10.10.16.160" at bounding box center [164, 258] width 215 height 20
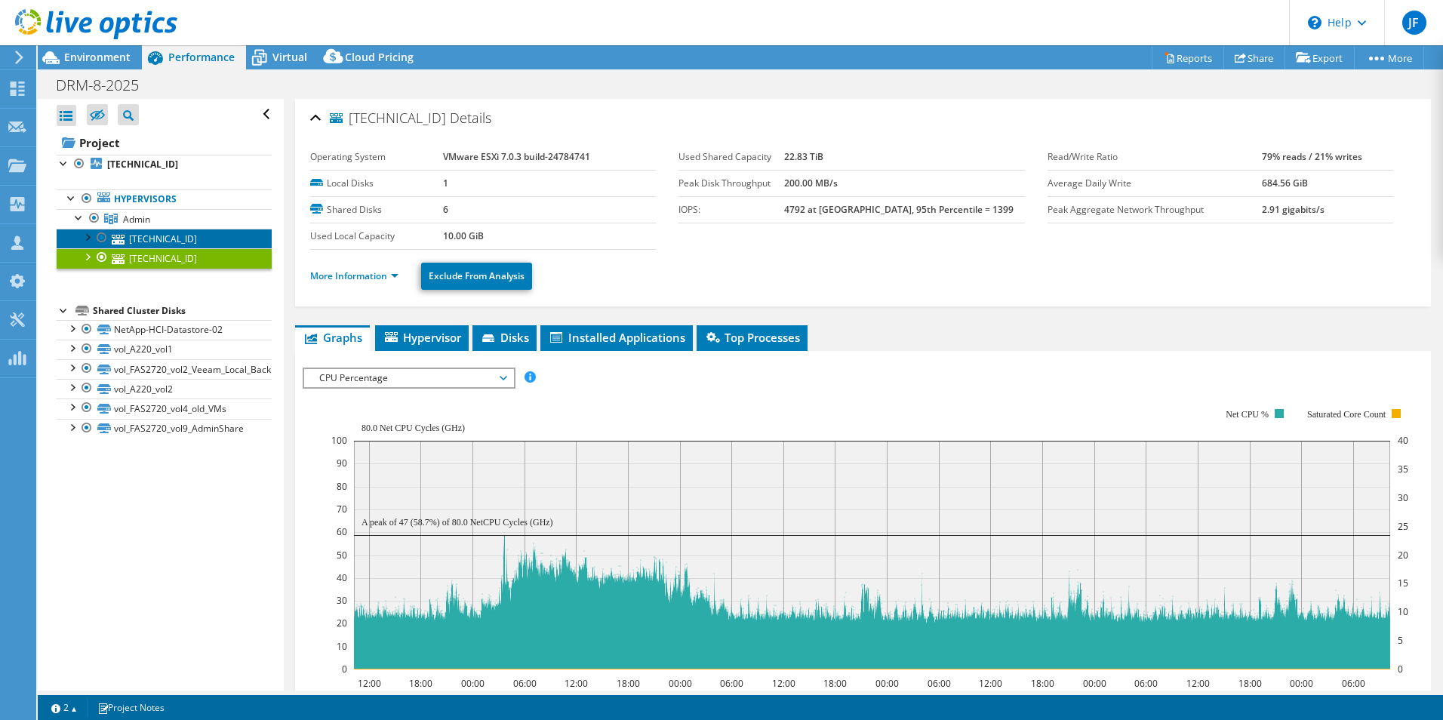
click at [161, 237] on link "10.10.16.159" at bounding box center [164, 239] width 215 height 20
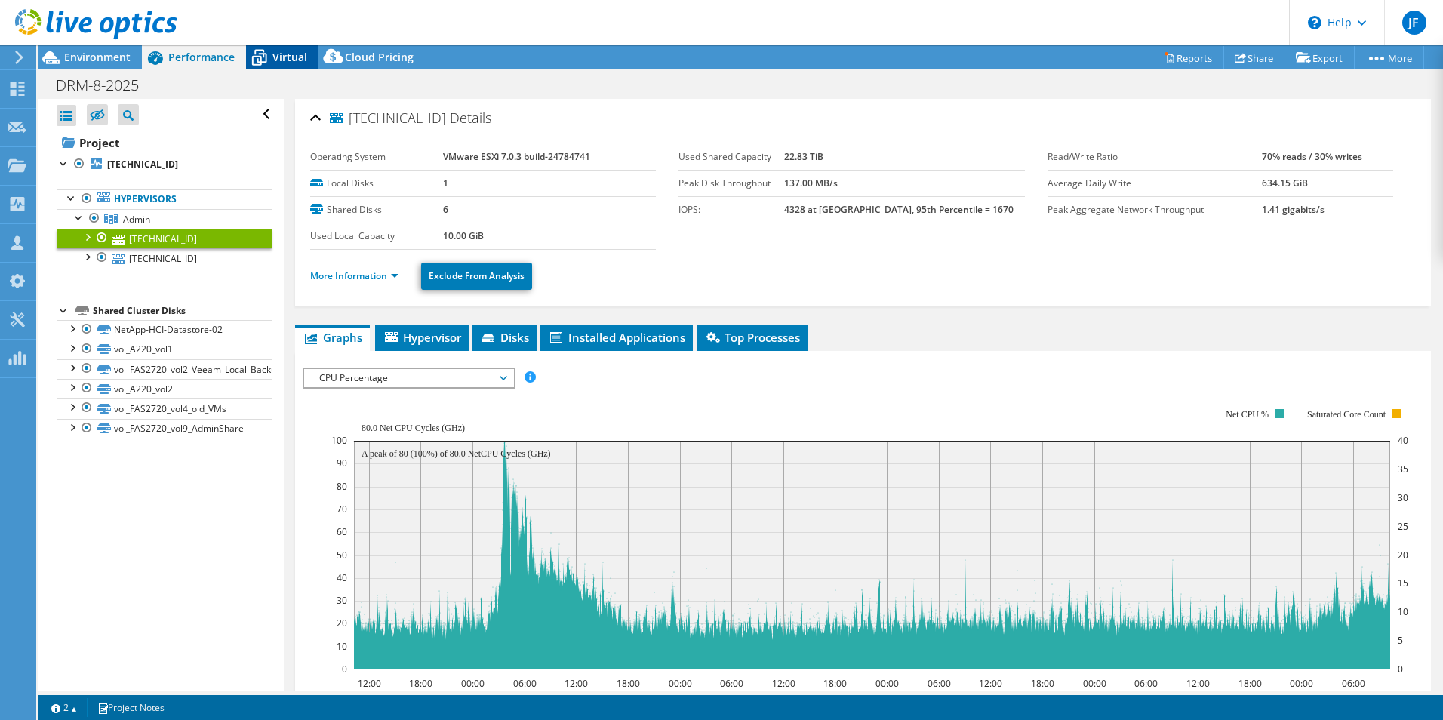
click at [299, 60] on span "Virtual" at bounding box center [289, 57] width 35 height 14
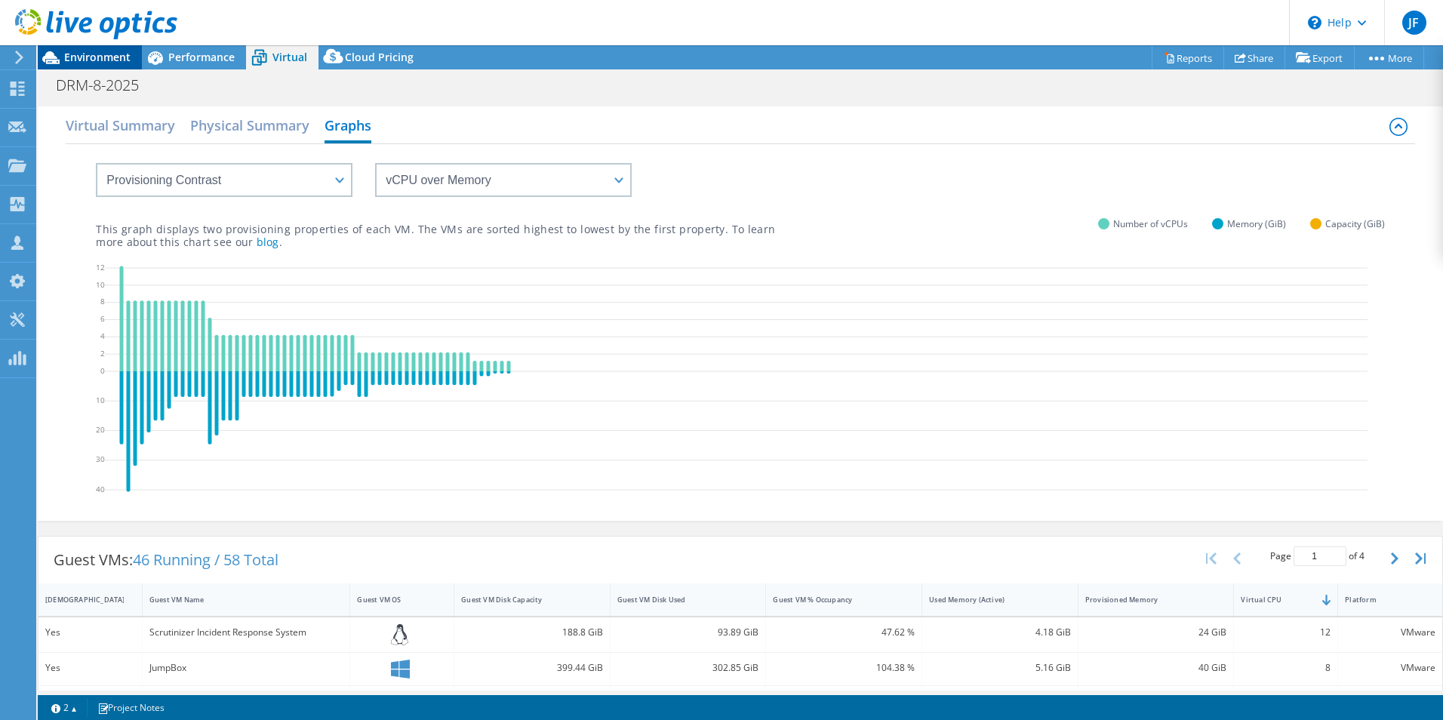
click at [93, 59] on span "Environment" at bounding box center [97, 57] width 66 height 14
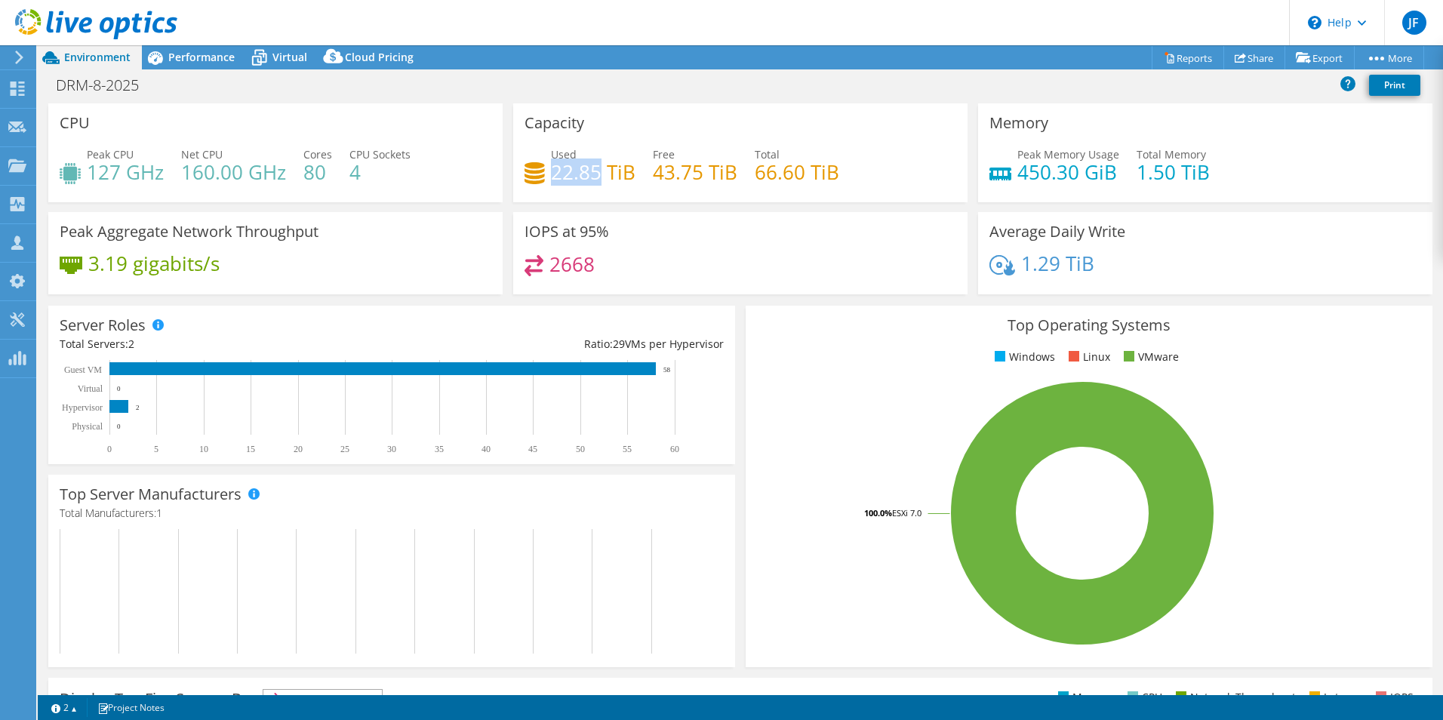
drag, startPoint x: 598, startPoint y: 172, endPoint x: 552, endPoint y: 170, distance: 46.1
click at [552, 170] on h4 "22.85 TiB" at bounding box center [593, 172] width 85 height 17
click at [1187, 54] on link "Reports" at bounding box center [1187, 57] width 72 height 23
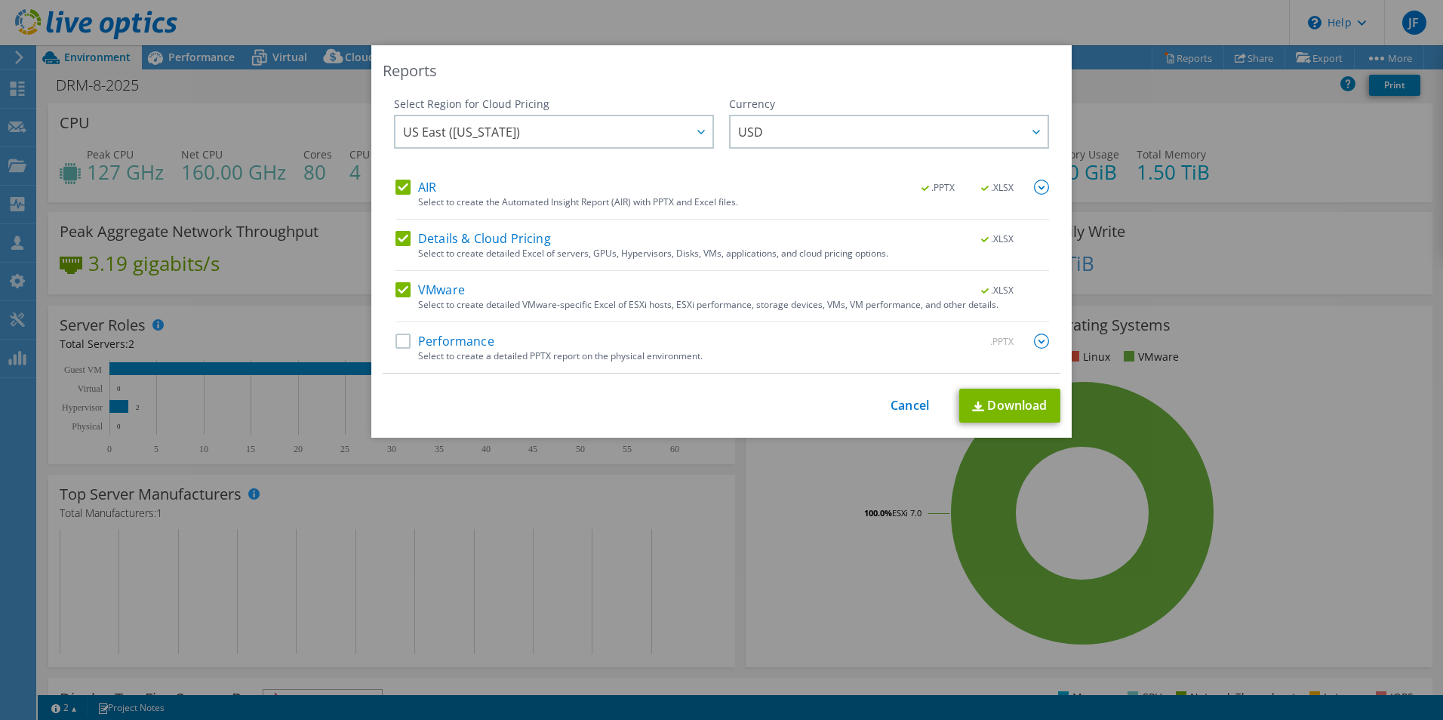
click at [398, 234] on label "Details & Cloud Pricing" at bounding box center [472, 238] width 155 height 15
click at [0, 0] on input "Details & Cloud Pricing" at bounding box center [0, 0] width 0 height 0
click at [1007, 404] on link "Download" at bounding box center [1009, 406] width 101 height 34
click at [1329, 557] on div "Reports Select Region for Cloud Pricing Asia Pacific (Hong Kong) Asia Pacific (…" at bounding box center [721, 359] width 1443 height 629
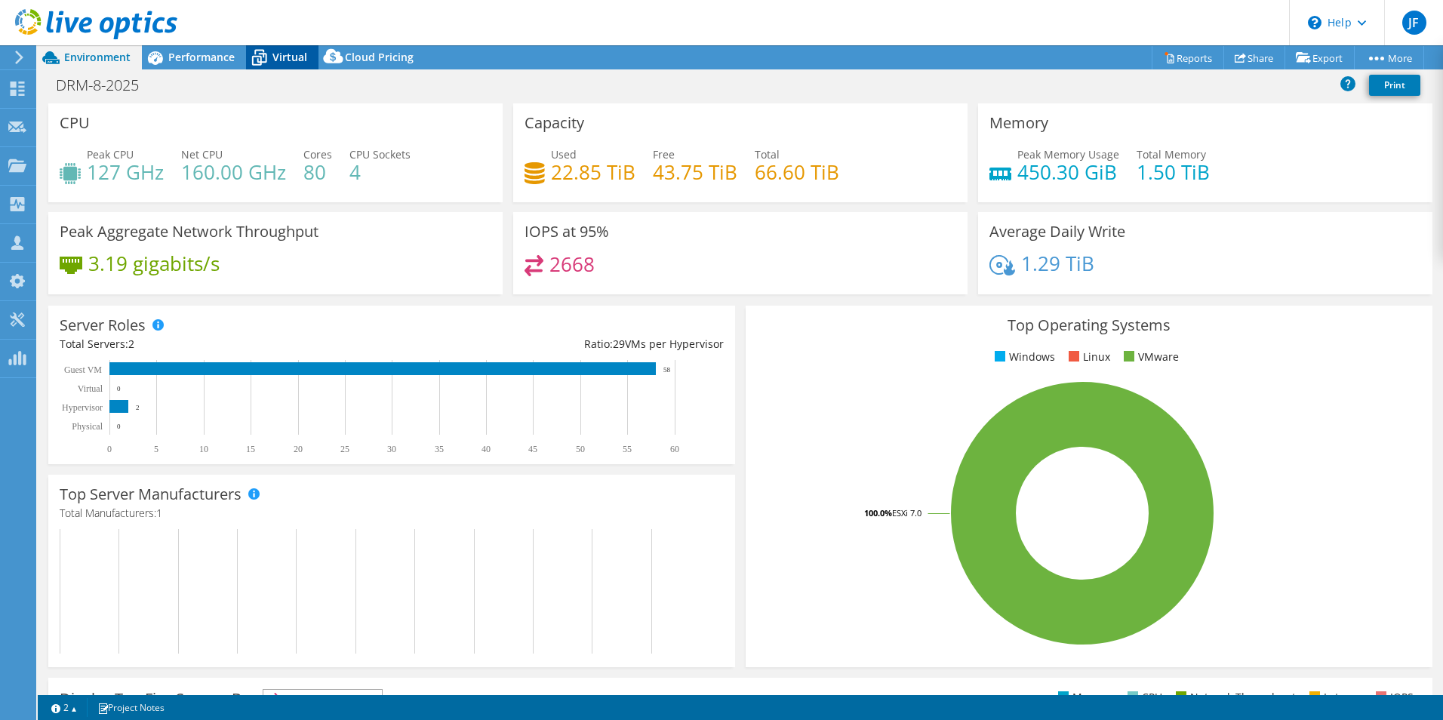
click at [291, 56] on span "Virtual" at bounding box center [289, 57] width 35 height 14
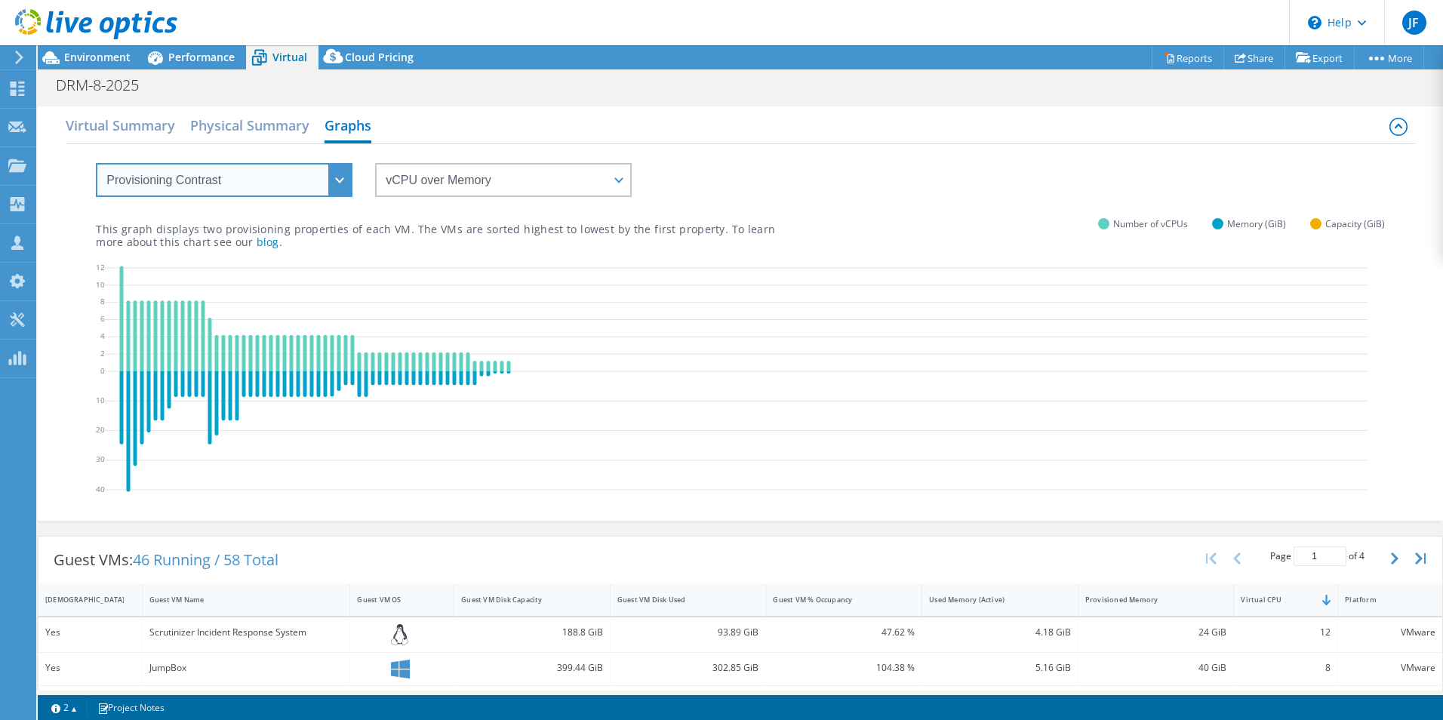
click at [346, 182] on select "VM Resource Distribution Provisioning Contrast Over Provisioning" at bounding box center [224, 180] width 257 height 34
click at [96, 163] on select "VM Resource Distribution Provisioning Contrast Over Provisioning" at bounding box center [224, 180] width 257 height 34
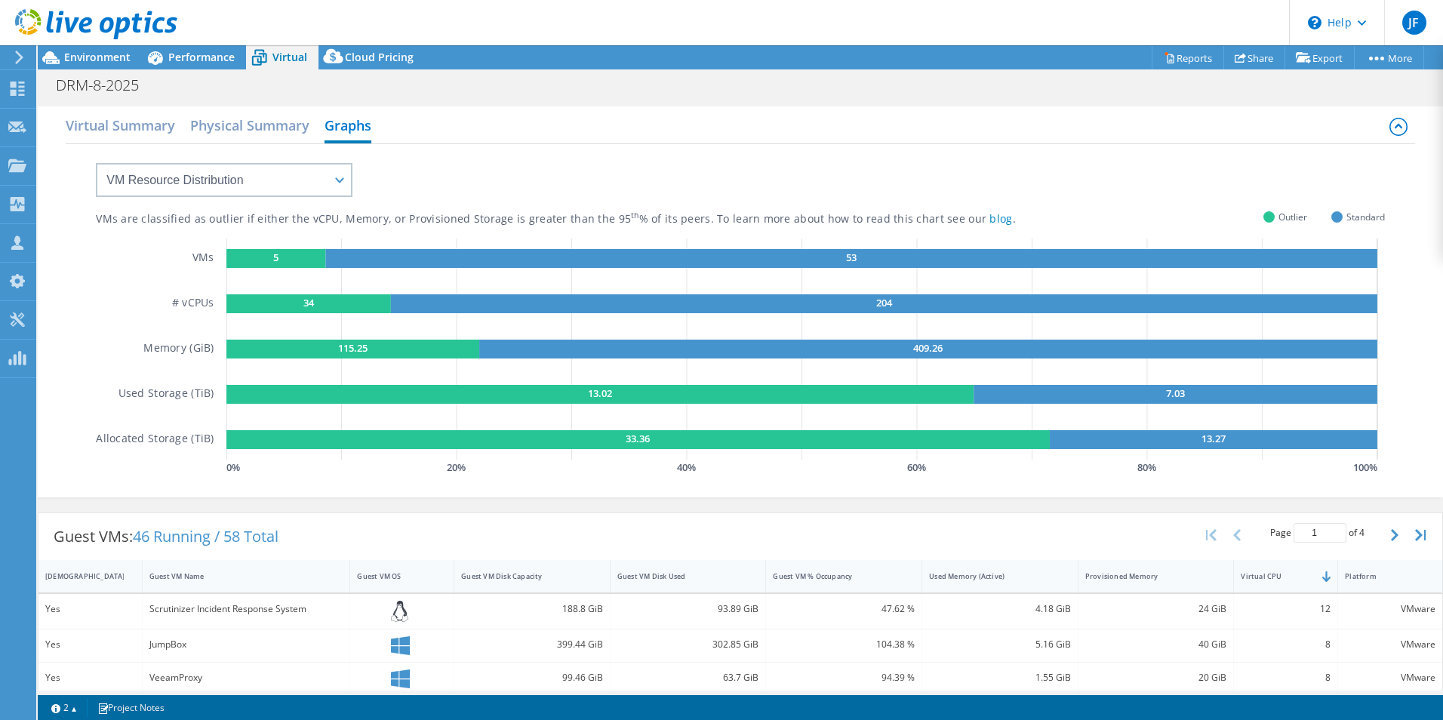
click at [278, 260] on rect at bounding box center [275, 258] width 99 height 19
click at [408, 255] on rect at bounding box center [851, 258] width 1052 height 19
click at [336, 306] on rect at bounding box center [308, 303] width 164 height 19
click at [432, 386] on rect at bounding box center [599, 394] width 747 height 19
click at [834, 420] on icon "5 53 34 204 115.25 409.26 13.02 7.03 33.36 13.27" at bounding box center [805, 348] width 1158 height 221
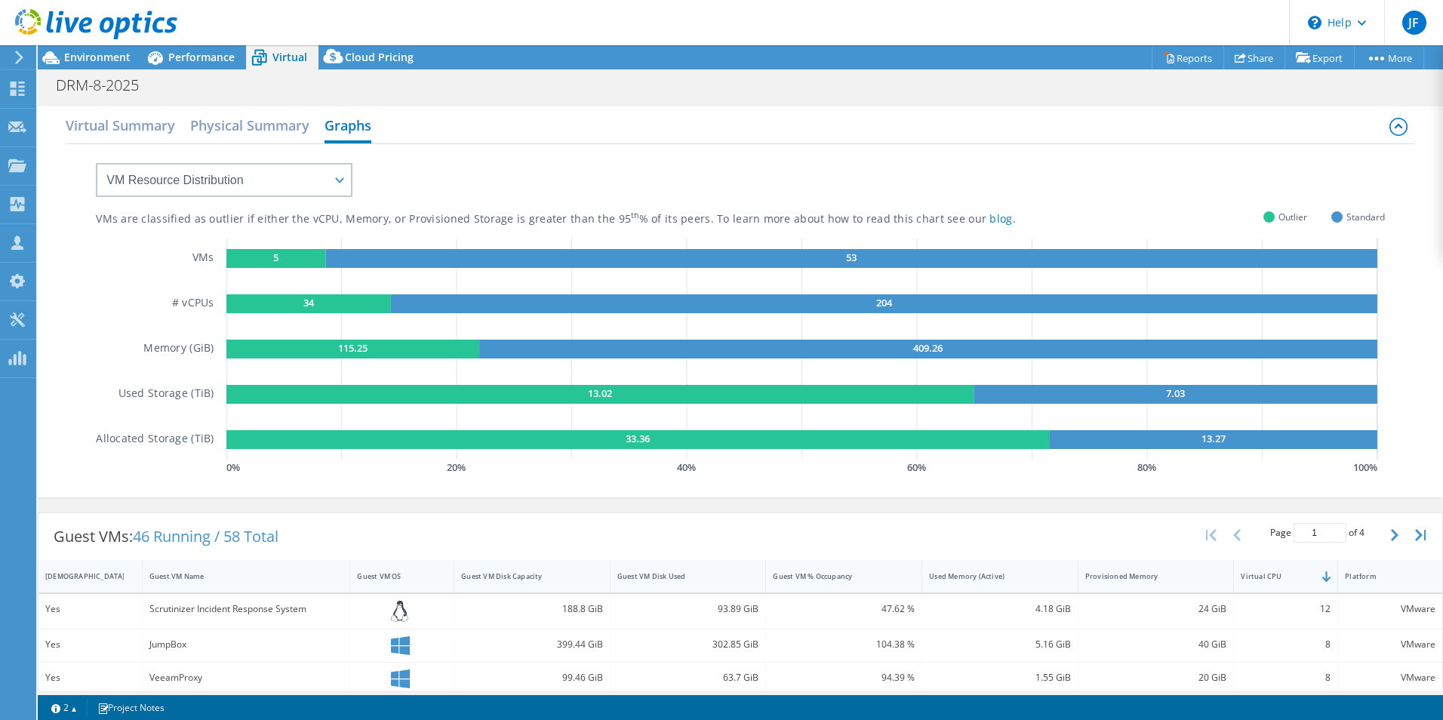
click at [942, 437] on rect at bounding box center [637, 439] width 823 height 19
click at [345, 178] on select "VM Resource Distribution Provisioning Contrast Over Provisioning" at bounding box center [224, 180] width 257 height 34
click at [96, 163] on select "VM Resource Distribution Provisioning Contrast Over Provisioning" at bounding box center [224, 180] width 257 height 34
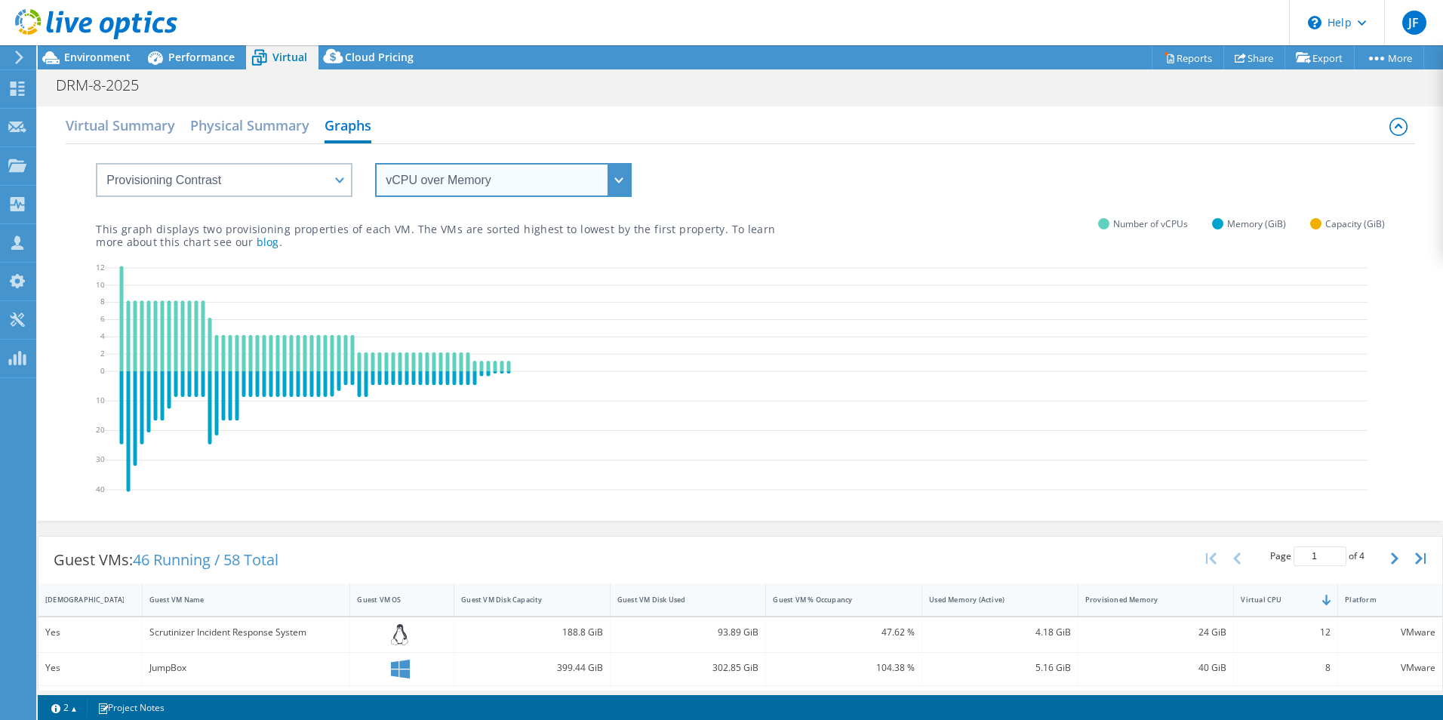
click at [629, 179] on select "vCPU over Memory vCPU over Capacity Memory over vCPU Memory over Capacity Capac…" at bounding box center [503, 180] width 257 height 34
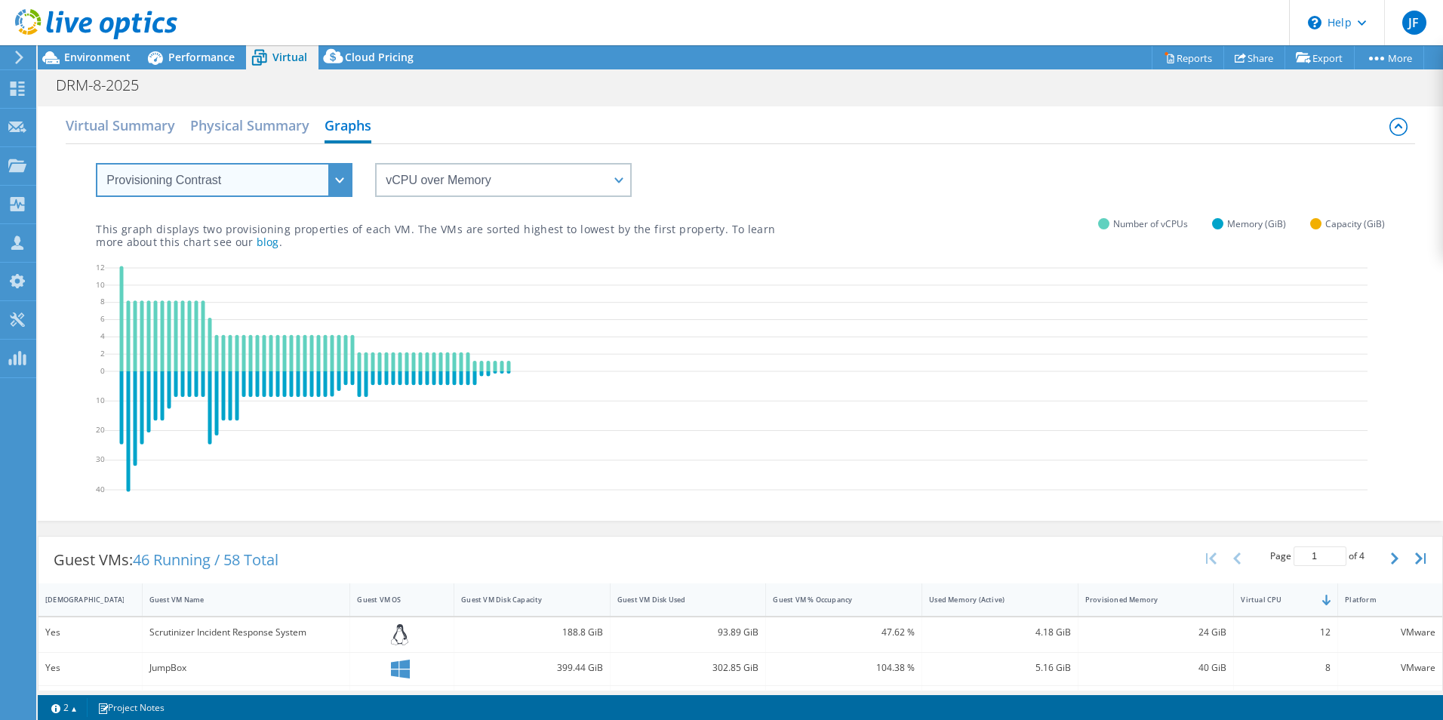
click at [338, 176] on select "VM Resource Distribution Provisioning Contrast Over Provisioning" at bounding box center [224, 180] width 257 height 34
click at [96, 163] on select "VM Resource Distribution Provisioning Contrast Over Provisioning" at bounding box center [224, 180] width 257 height 34
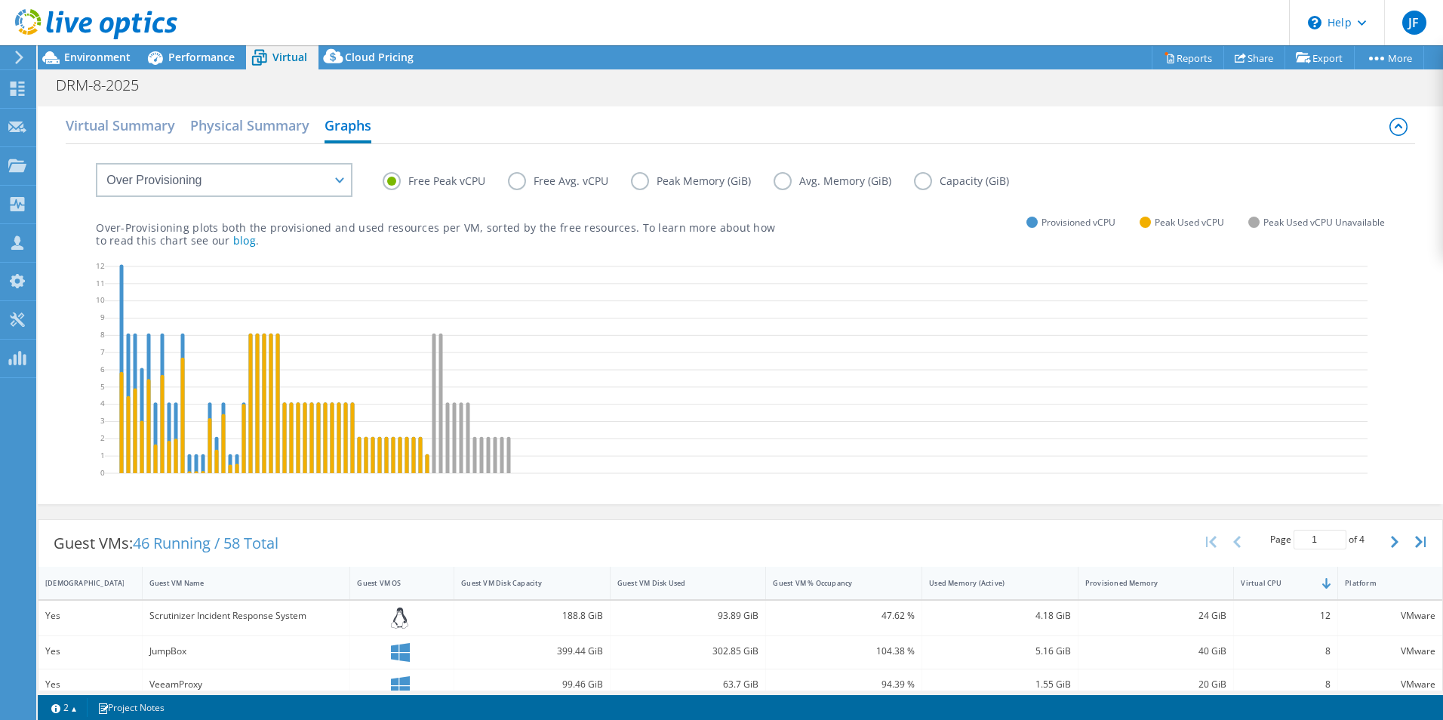
click at [517, 181] on label "Free Avg. vCPU" at bounding box center [569, 181] width 123 height 18
click at [0, 0] on input "Free Avg. vCPU" at bounding box center [0, 0] width 0 height 0
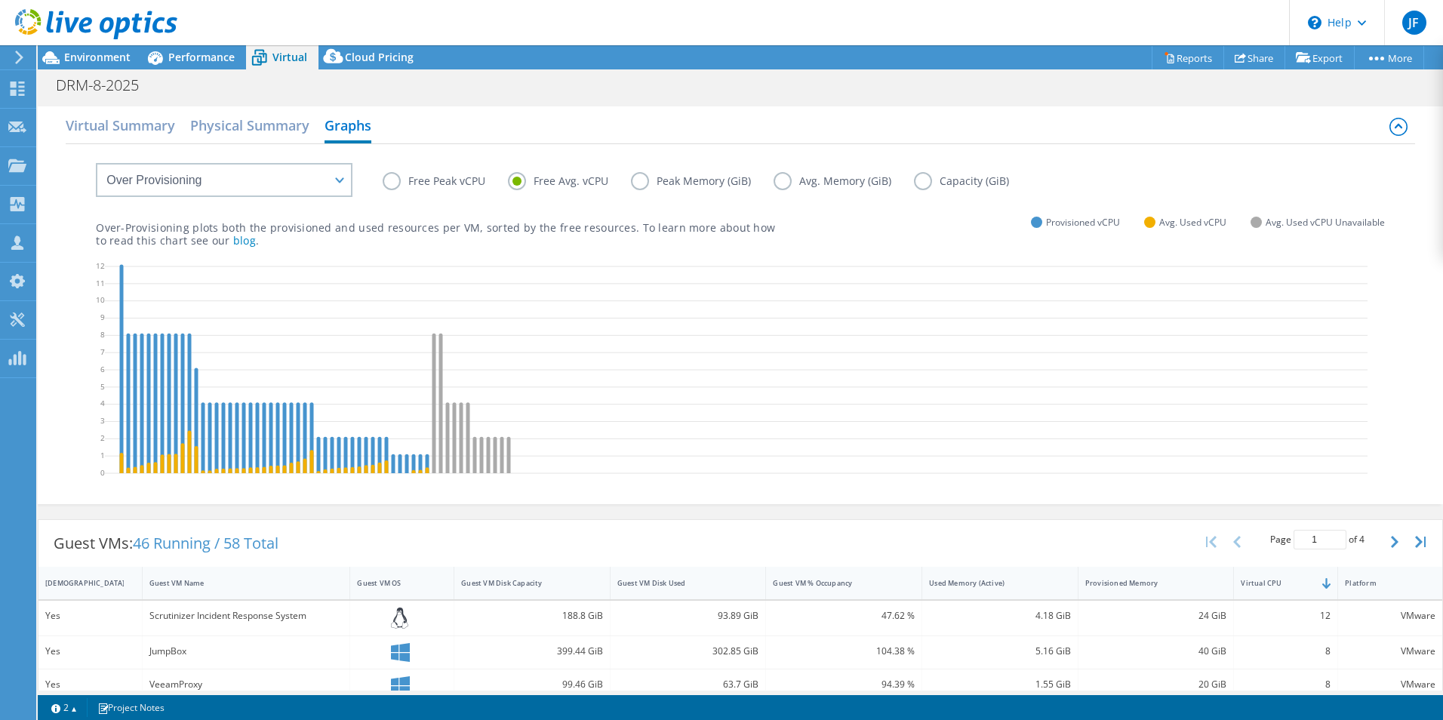
click at [404, 180] on label "Free Peak vCPU" at bounding box center [445, 181] width 125 height 18
click at [0, 0] on input "Free Peak vCPU" at bounding box center [0, 0] width 0 height 0
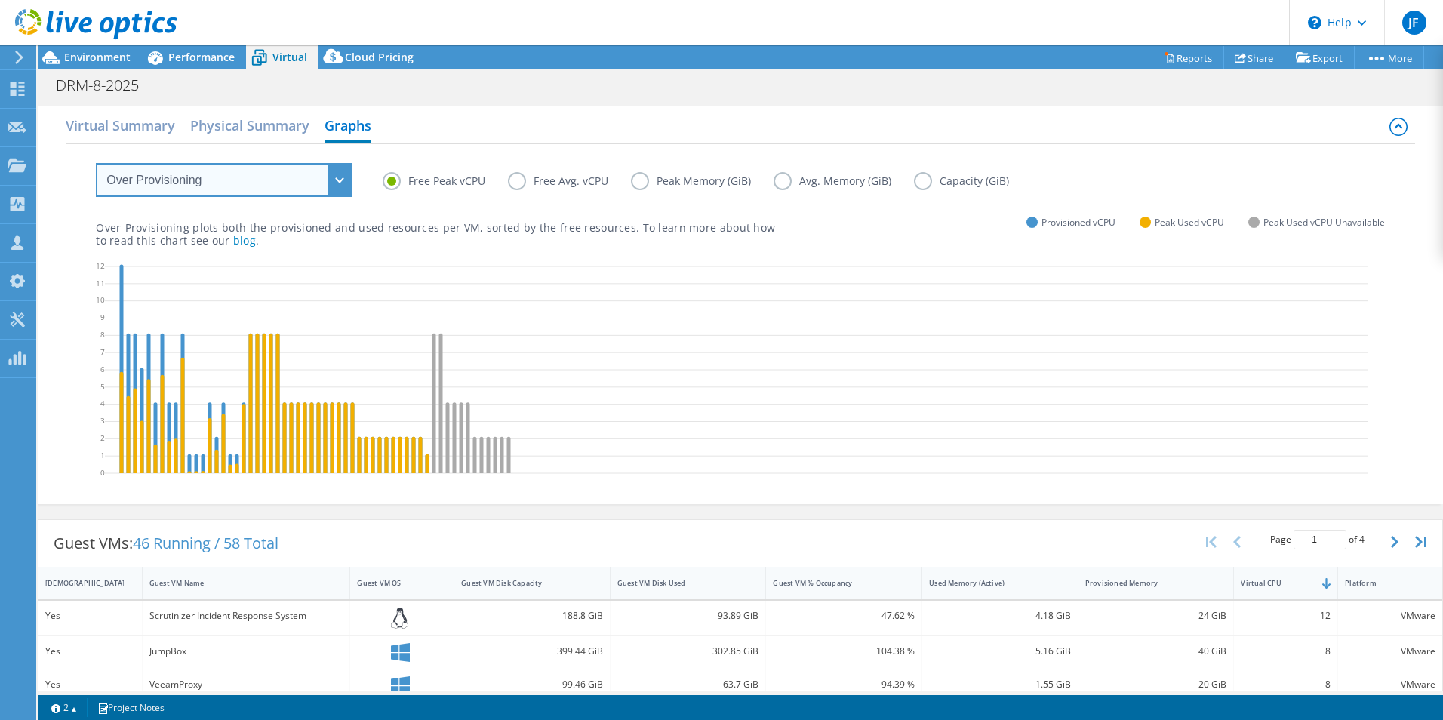
click at [340, 180] on select "VM Resource Distribution Provisioning Contrast Over Provisioning" at bounding box center [224, 180] width 257 height 34
select select "Provisioning Contrast"
click at [96, 163] on select "VM Resource Distribution Provisioning Contrast Over Provisioning" at bounding box center [224, 180] width 257 height 34
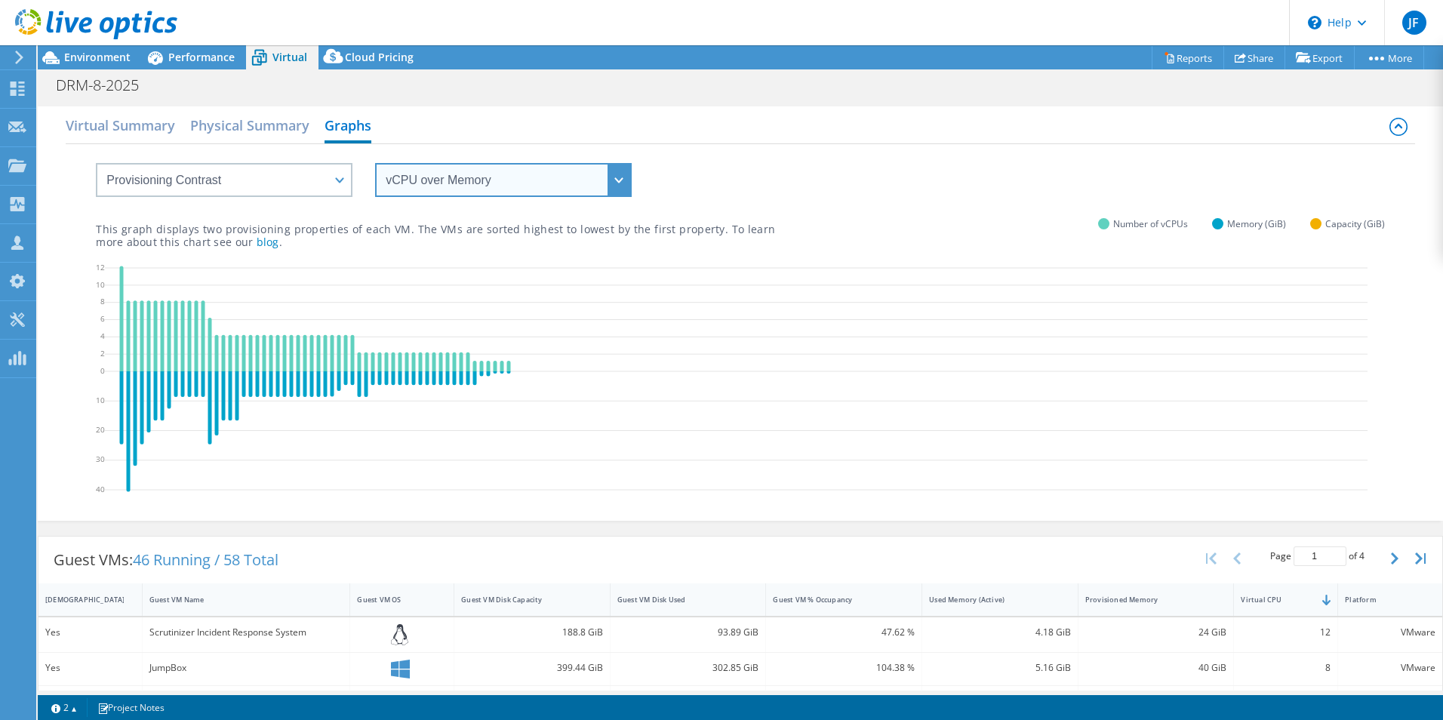
click at [484, 180] on select "vCPU over Memory vCPU over Capacity Memory over vCPU Memory over Capacity Capac…" at bounding box center [503, 180] width 257 height 34
select select "Capacity over vCPU"
click at [375, 163] on select "vCPU over Memory vCPU over Capacity Memory over vCPU Memory over Capacity Capac…" at bounding box center [503, 180] width 257 height 34
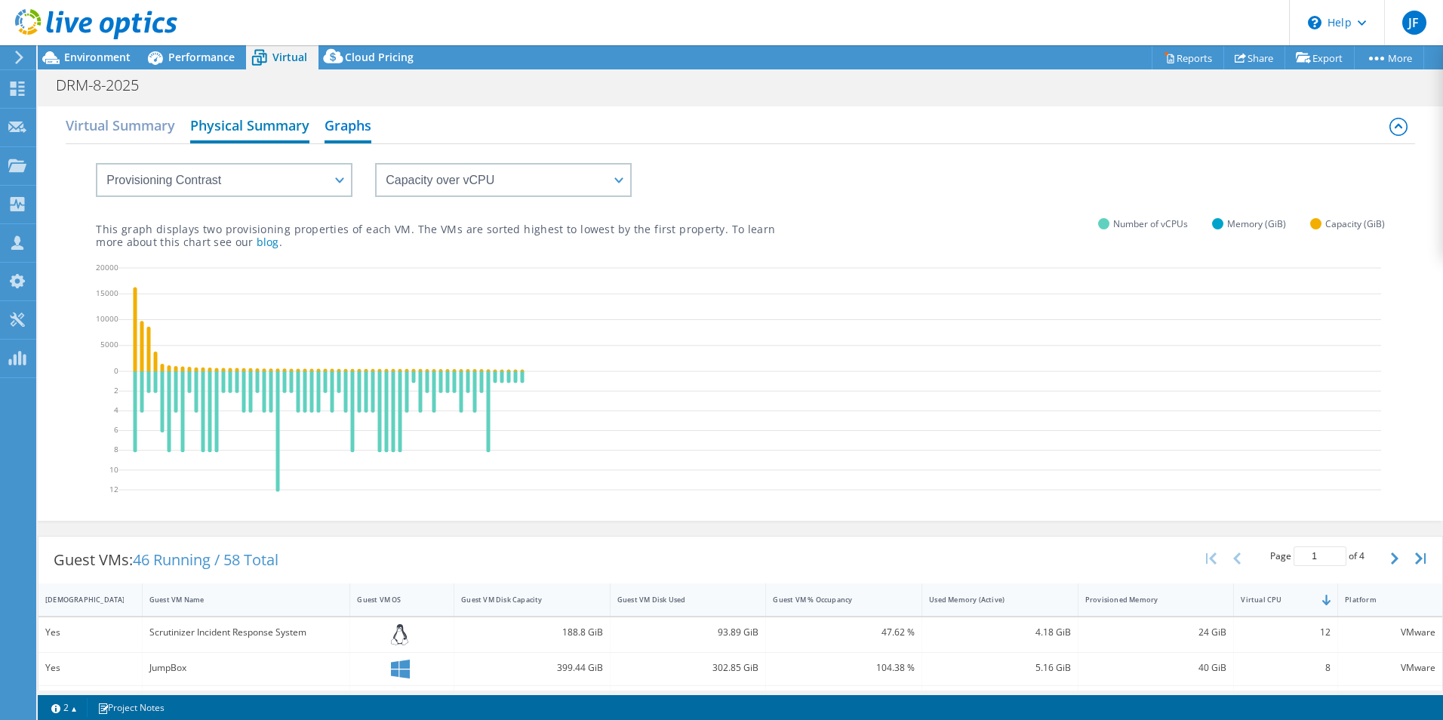
click at [239, 128] on h2 "Physical Summary" at bounding box center [249, 126] width 119 height 33
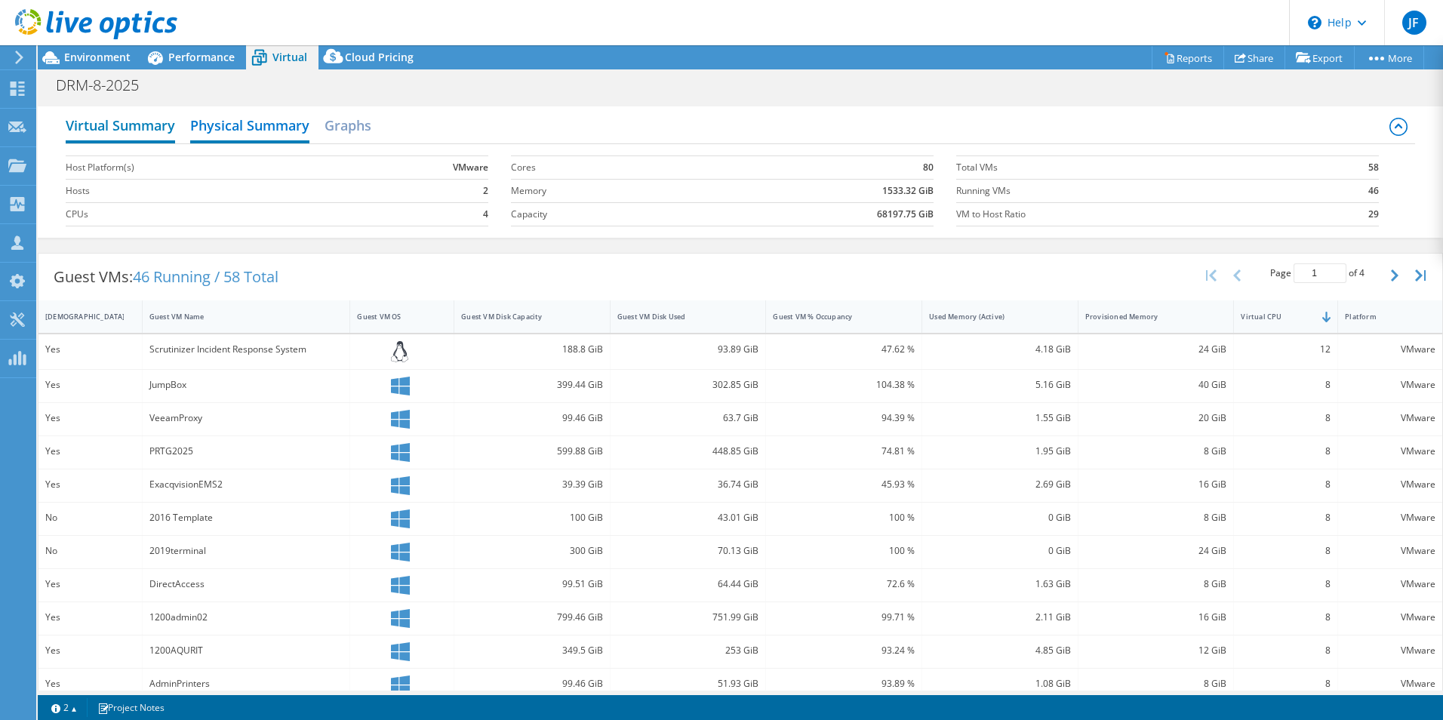
click at [94, 124] on h2 "Virtual Summary" at bounding box center [120, 126] width 109 height 33
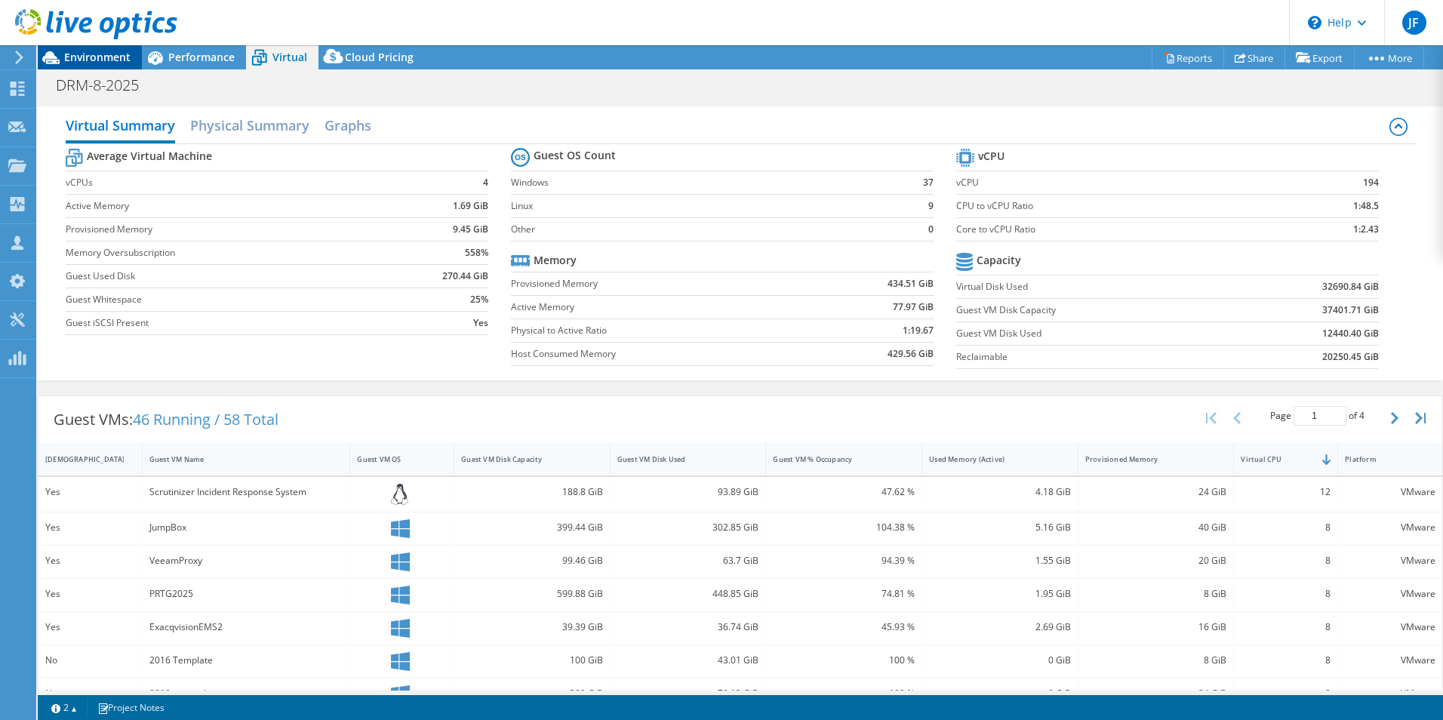
click at [106, 59] on span "Environment" at bounding box center [97, 57] width 66 height 14
